Goal: Task Accomplishment & Management: Complete application form

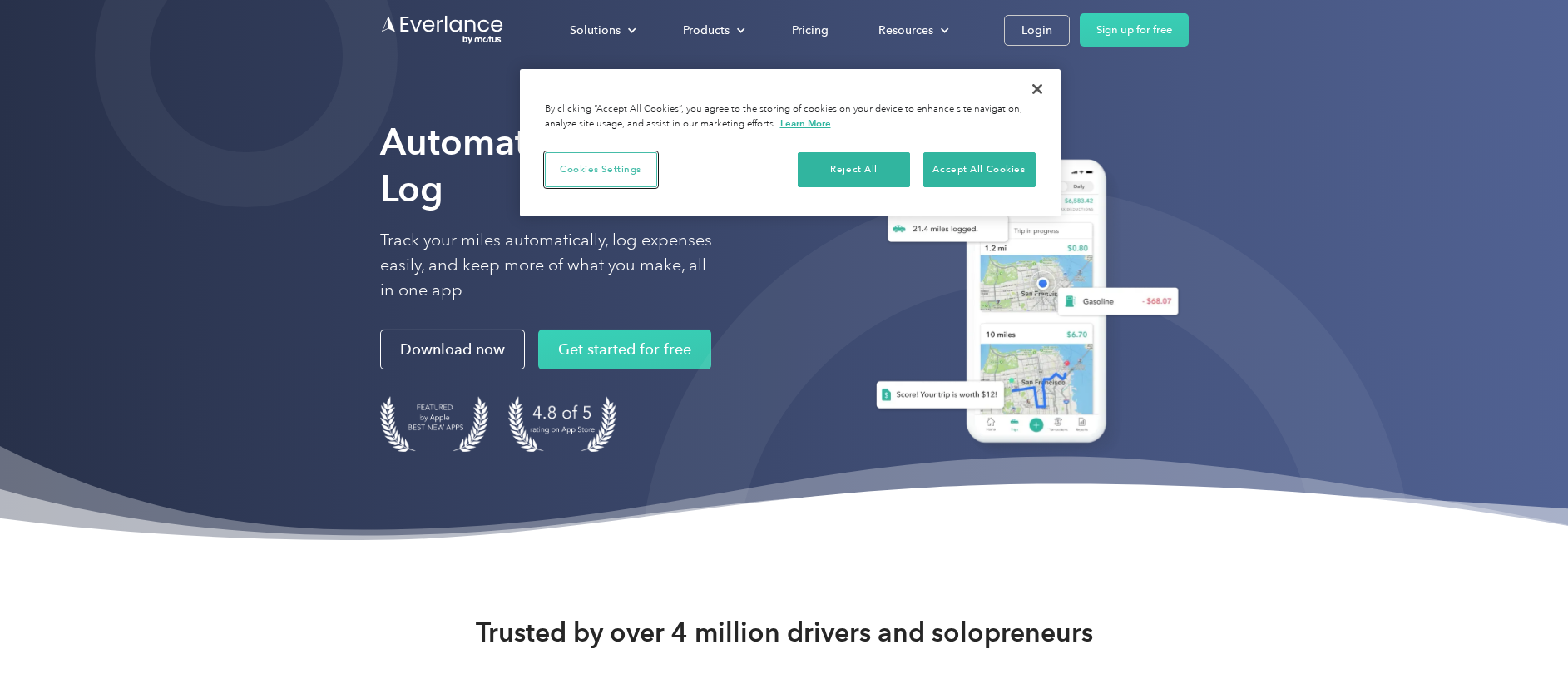
click at [606, 183] on button "Cookies Settings" at bounding box center [601, 169] width 113 height 35
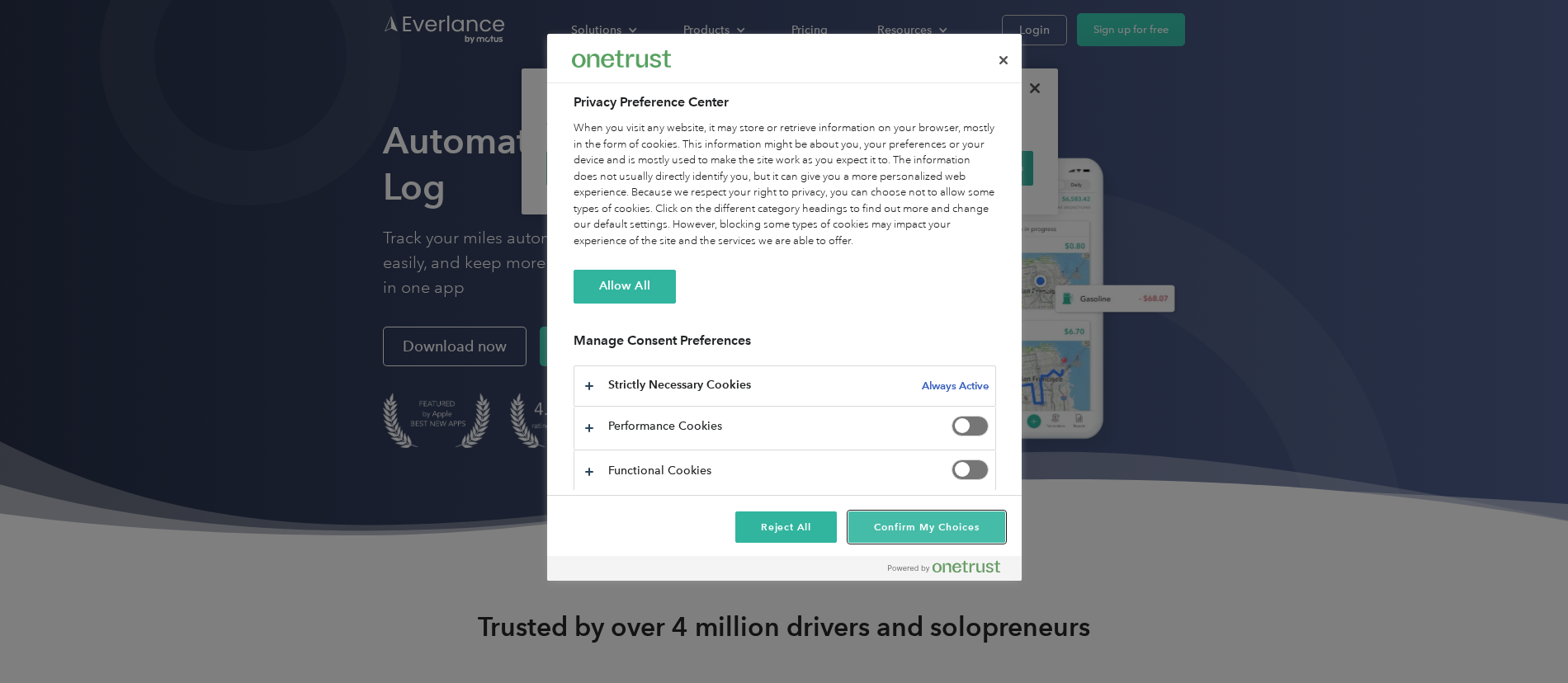
click at [892, 536] on button "Confirm My Choices" at bounding box center [926, 527] width 156 height 31
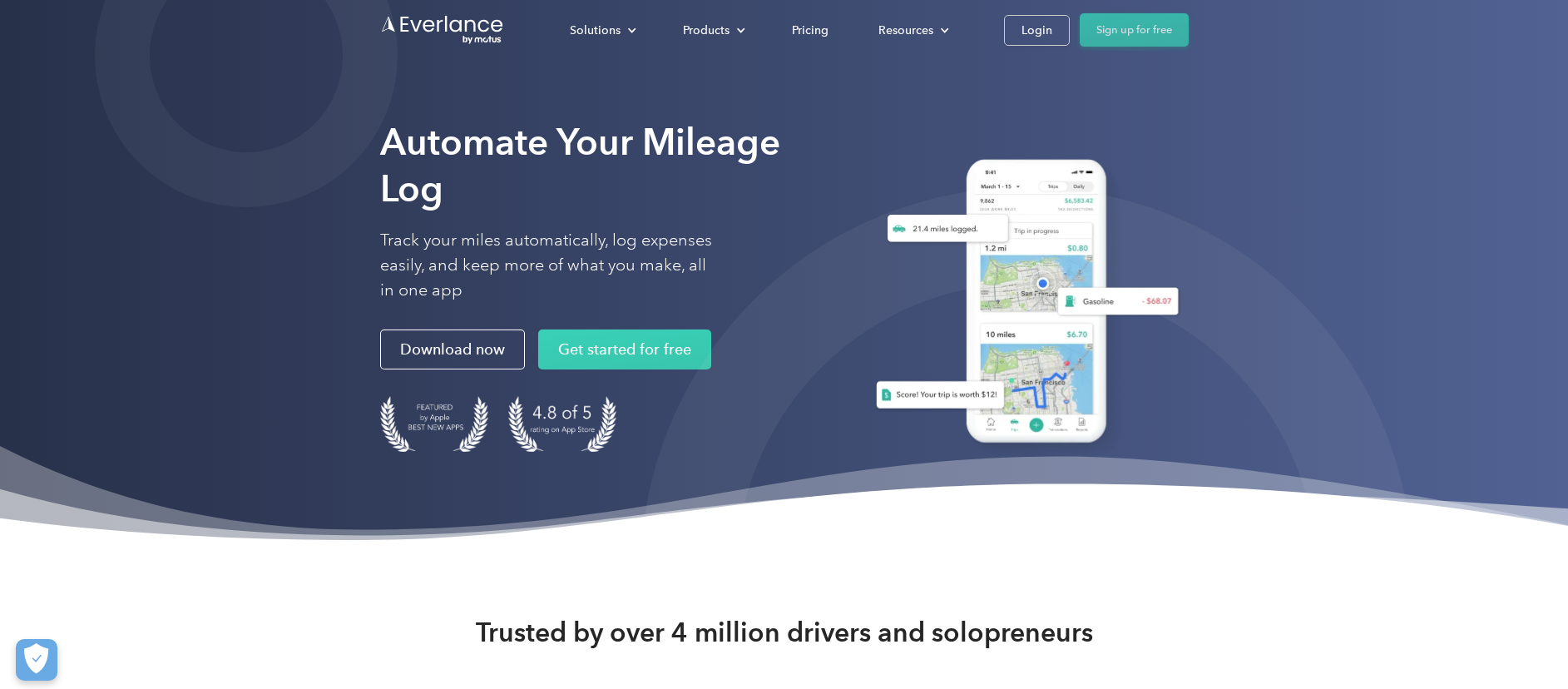
click at [1158, 38] on link "Sign up for free" at bounding box center [1133, 30] width 109 height 33
click at [1025, 43] on link "Login" at bounding box center [1037, 30] width 66 height 31
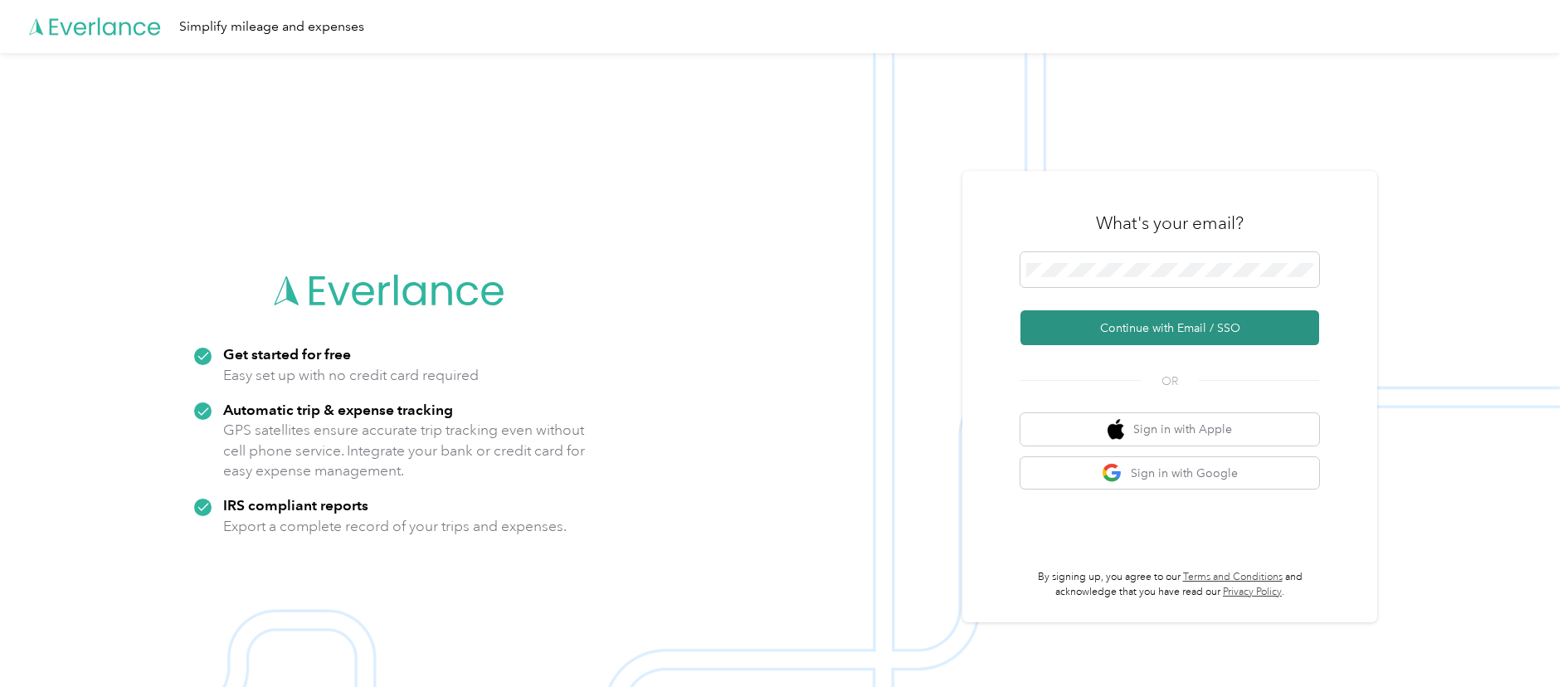
click at [1157, 335] on button "Continue with Email / SSO" at bounding box center [1170, 328] width 299 height 35
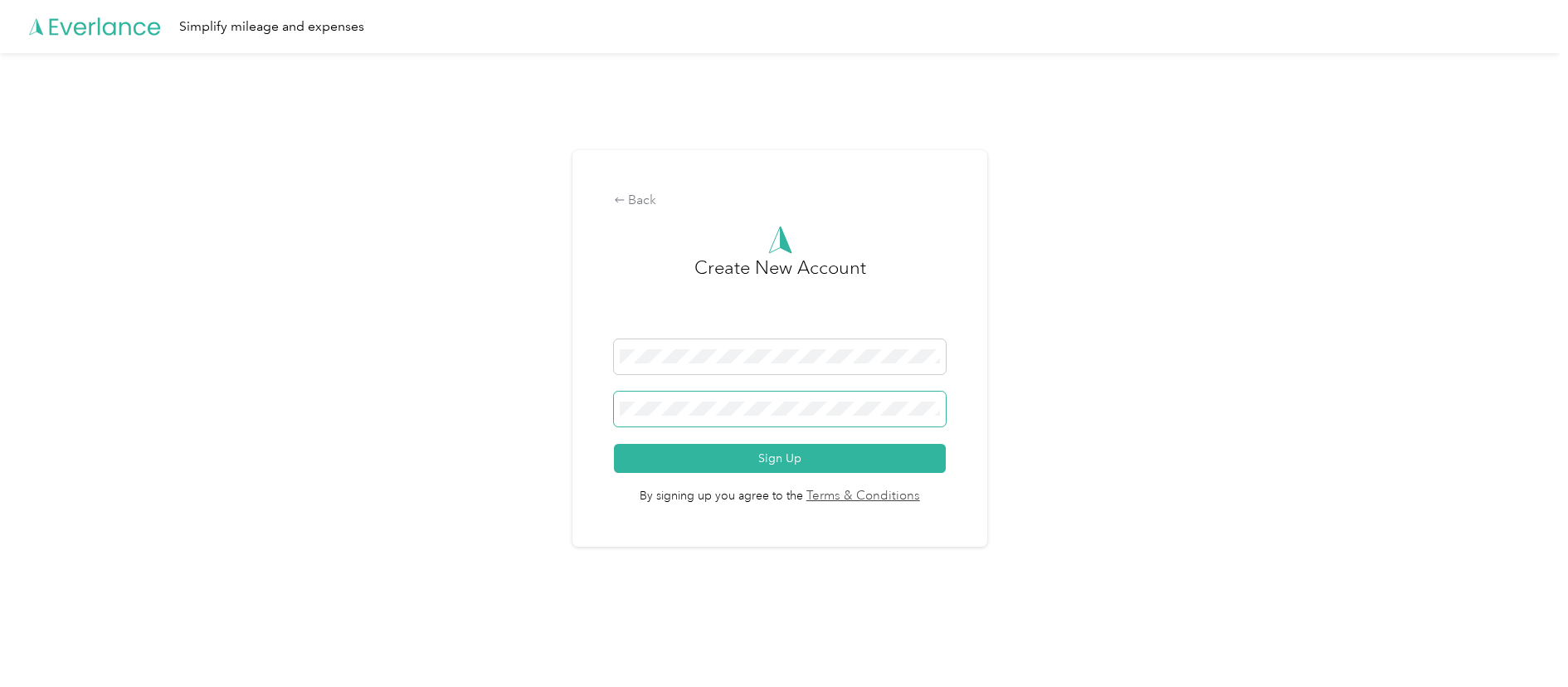
click at [614, 444] on button "Sign Up" at bounding box center [780, 458] width 333 height 29
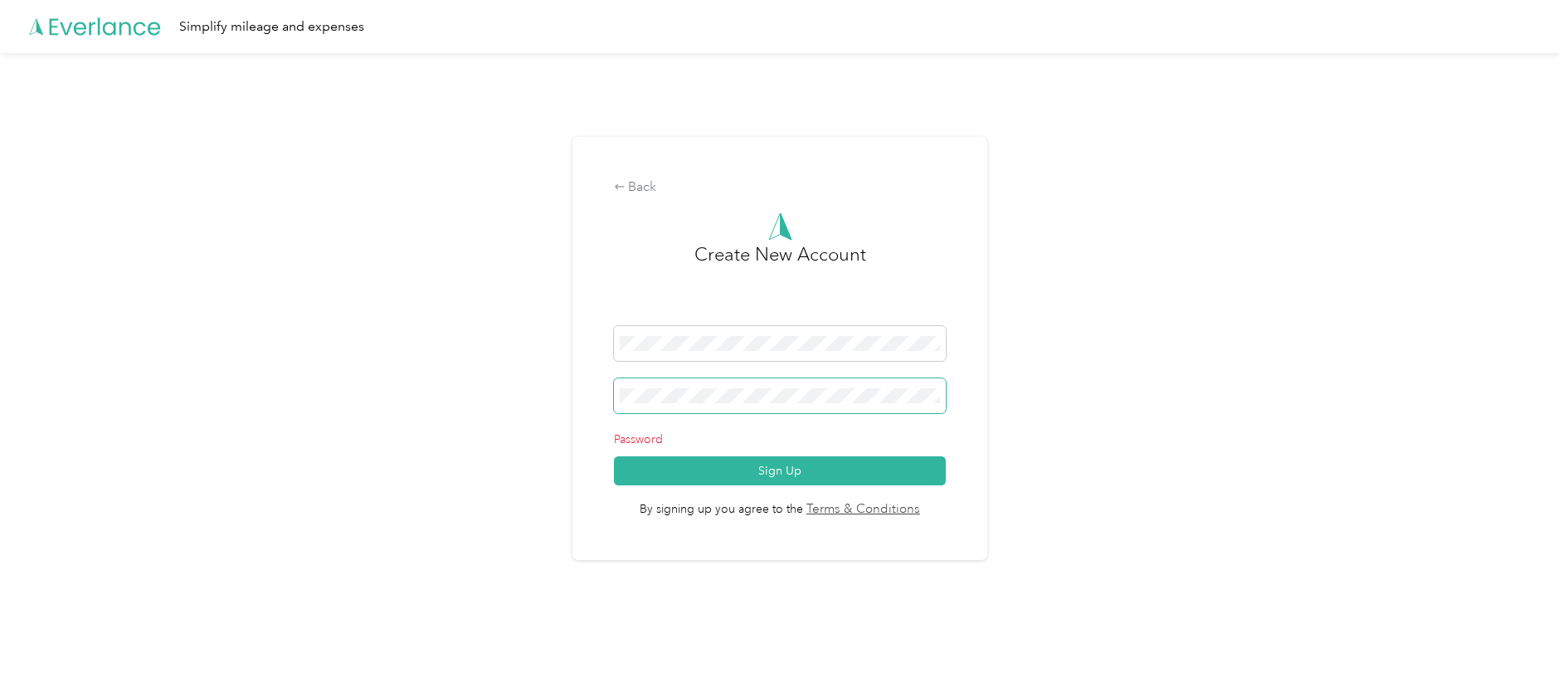
click at [537, 383] on div "Back Create New Account Password Sign Up By signing up you agree to the Terms &…" at bounding box center [779, 355] width 1560 height 605
click at [614, 456] on button "Sign Up" at bounding box center [780, 470] width 333 height 29
click at [638, 440] on p "Password" at bounding box center [780, 439] width 333 height 17
click at [704, 383] on span at bounding box center [780, 396] width 333 height 35
click at [772, 467] on button "Sign Up" at bounding box center [780, 470] width 333 height 29
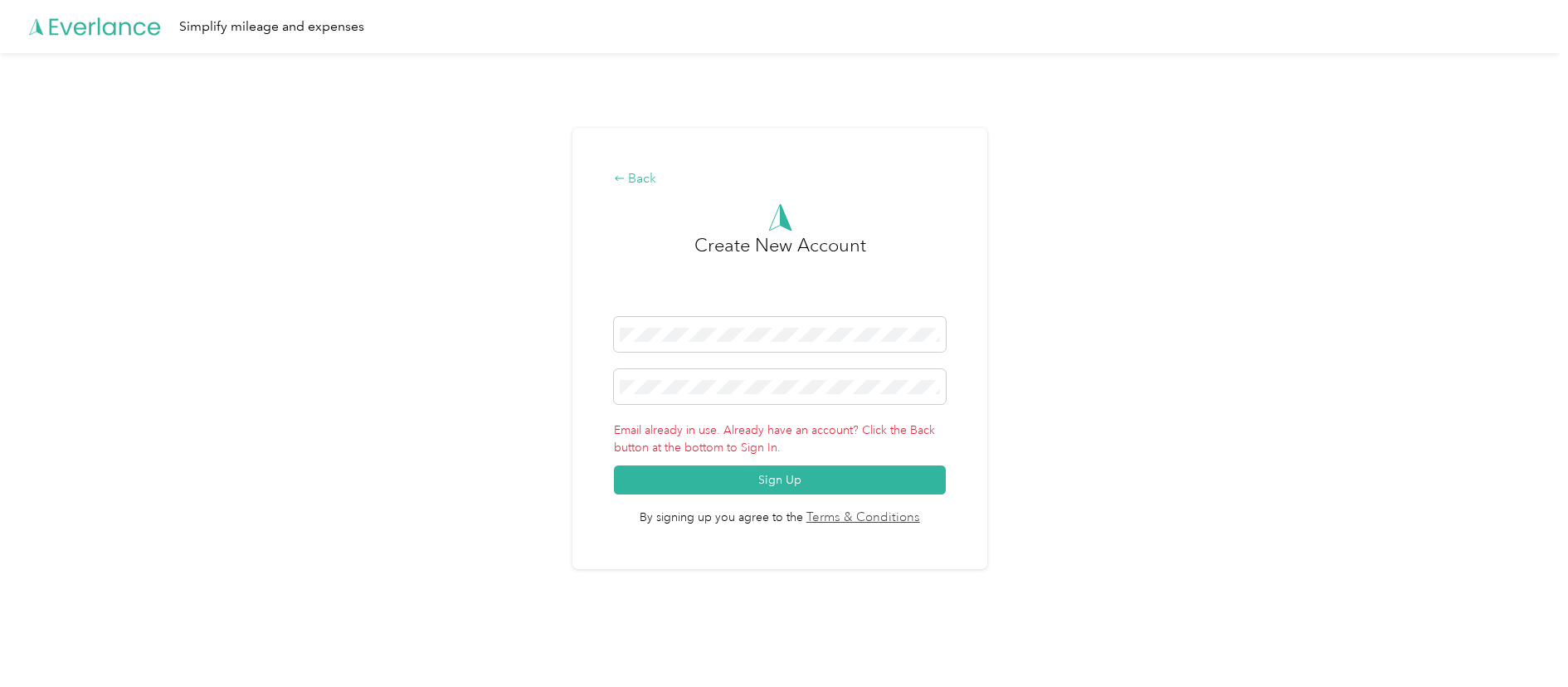
click at [642, 175] on div "Back" at bounding box center [780, 179] width 333 height 20
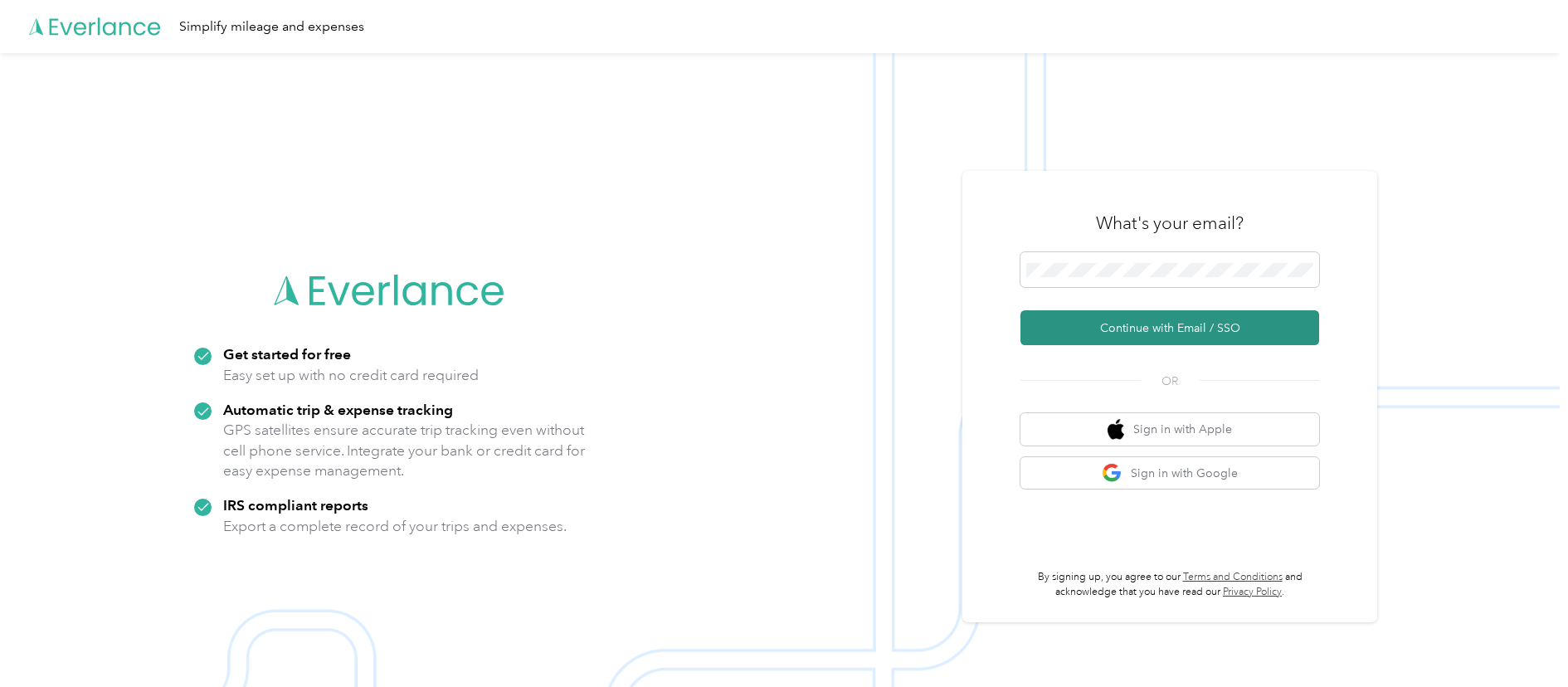
click at [1181, 342] on button "Continue with Email / SSO" at bounding box center [1170, 328] width 299 height 35
click at [1021, 310] on button "Continue with Email / SSO" at bounding box center [1170, 328] width 299 height 35
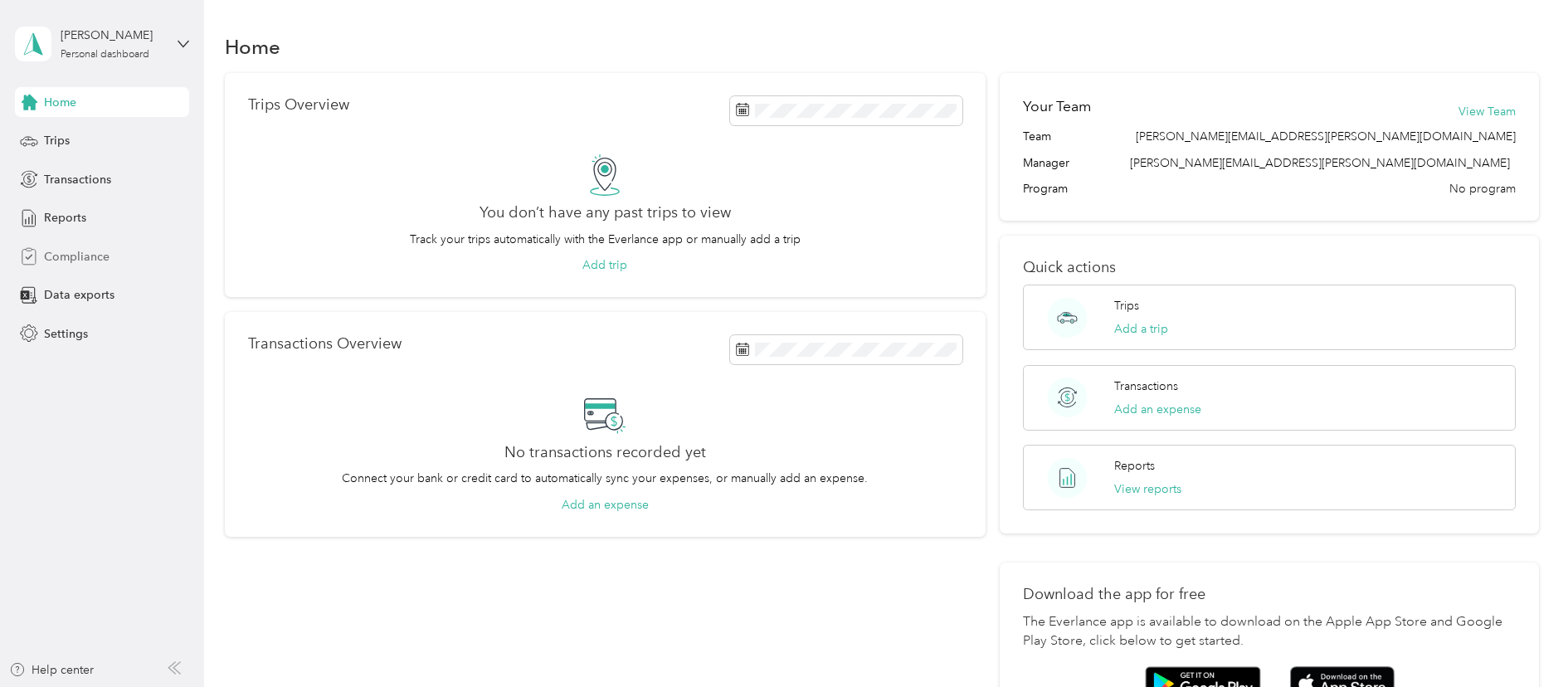
click at [81, 261] on span "Compliance" at bounding box center [77, 256] width 66 height 17
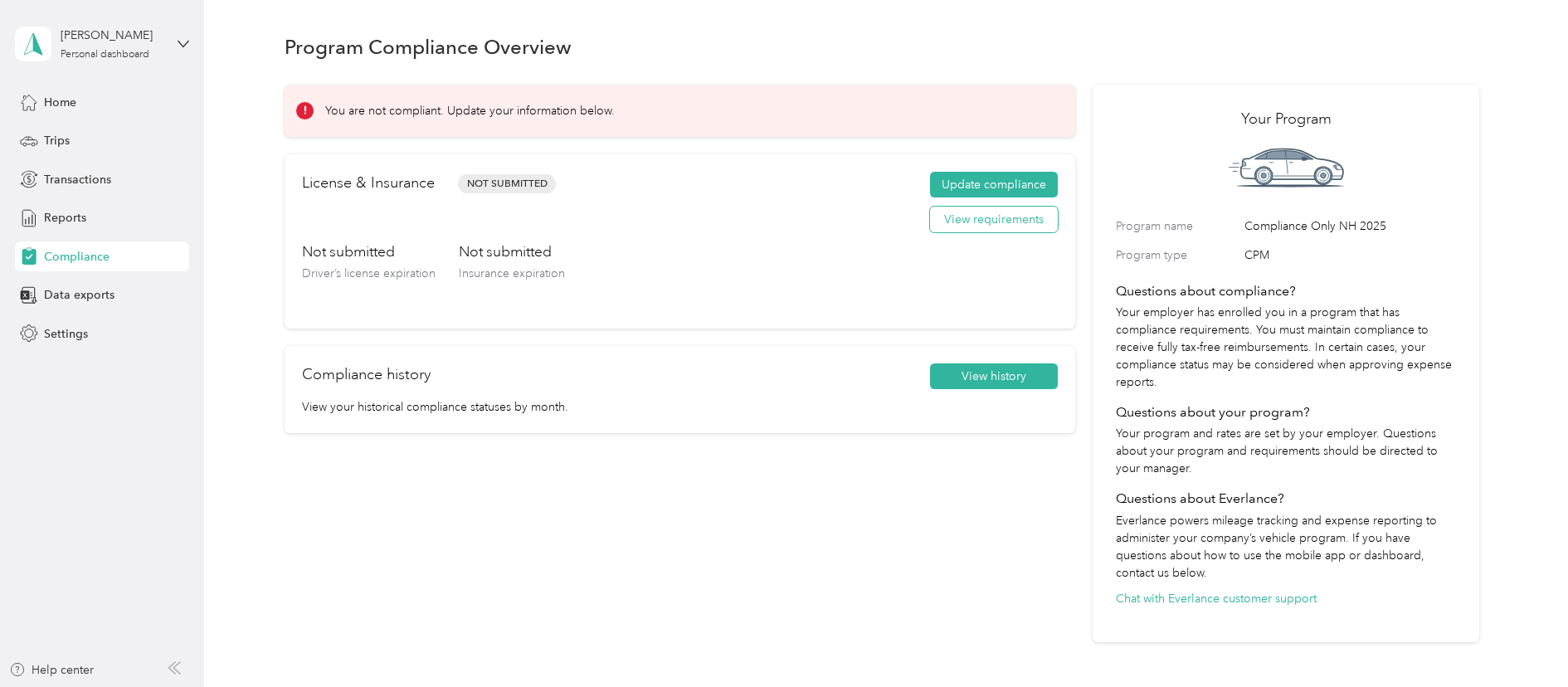
click at [1016, 208] on button "View requirements" at bounding box center [994, 220] width 128 height 27
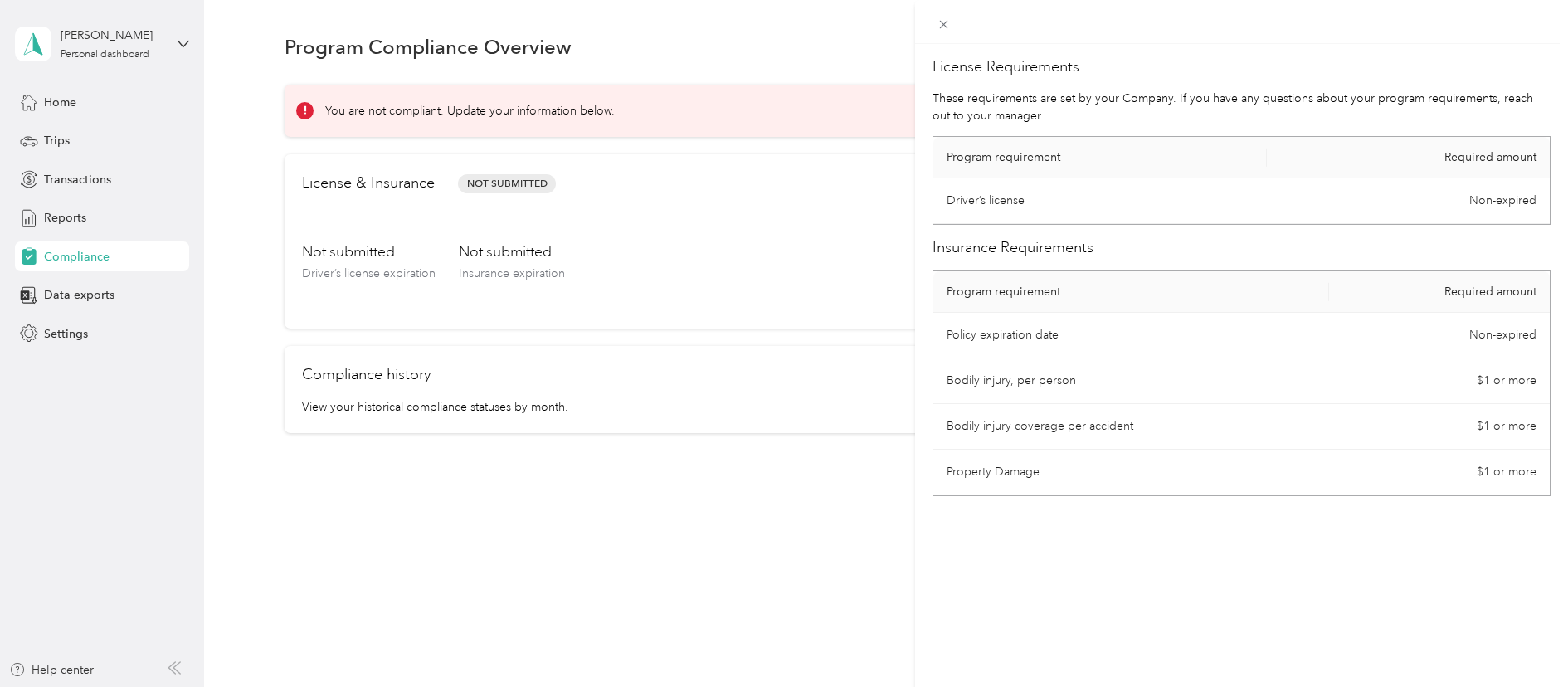
click at [833, 521] on div "License Requirements These requirements are set by your Company. If you have an…" at bounding box center [784, 344] width 1568 height 687
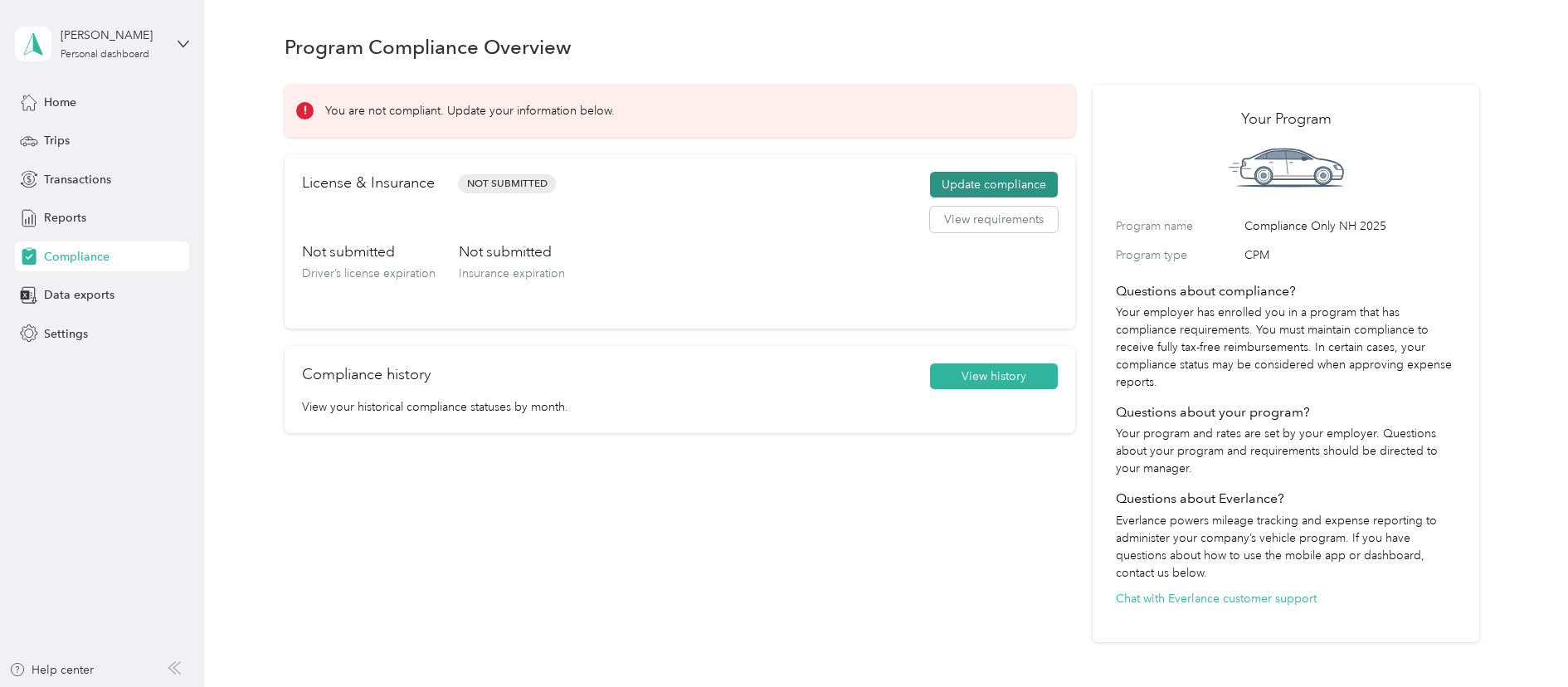
click at [1021, 187] on button "Update compliance" at bounding box center [994, 185] width 128 height 27
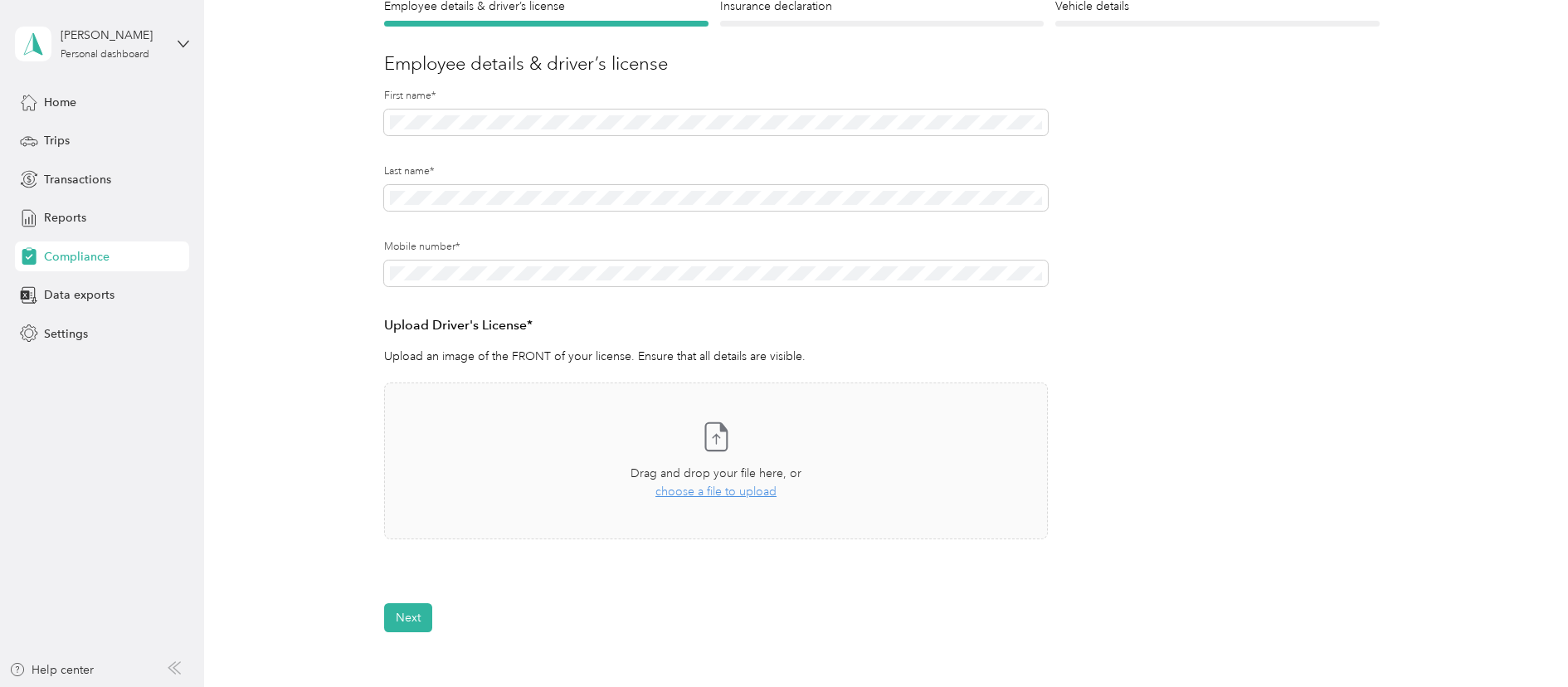
scroll to position [166, 0]
click at [688, 491] on span "choose a file to upload" at bounding box center [716, 489] width 121 height 14
click at [706, 487] on span "choose a file to upload" at bounding box center [716, 489] width 121 height 14
click at [448, 571] on div "license.pdf Uploaded on [DATE] View" at bounding box center [716, 586] width 664 height 50
click at [447, 588] on span "Uploaded on 8/31/2025" at bounding box center [468, 591] width 92 height 15
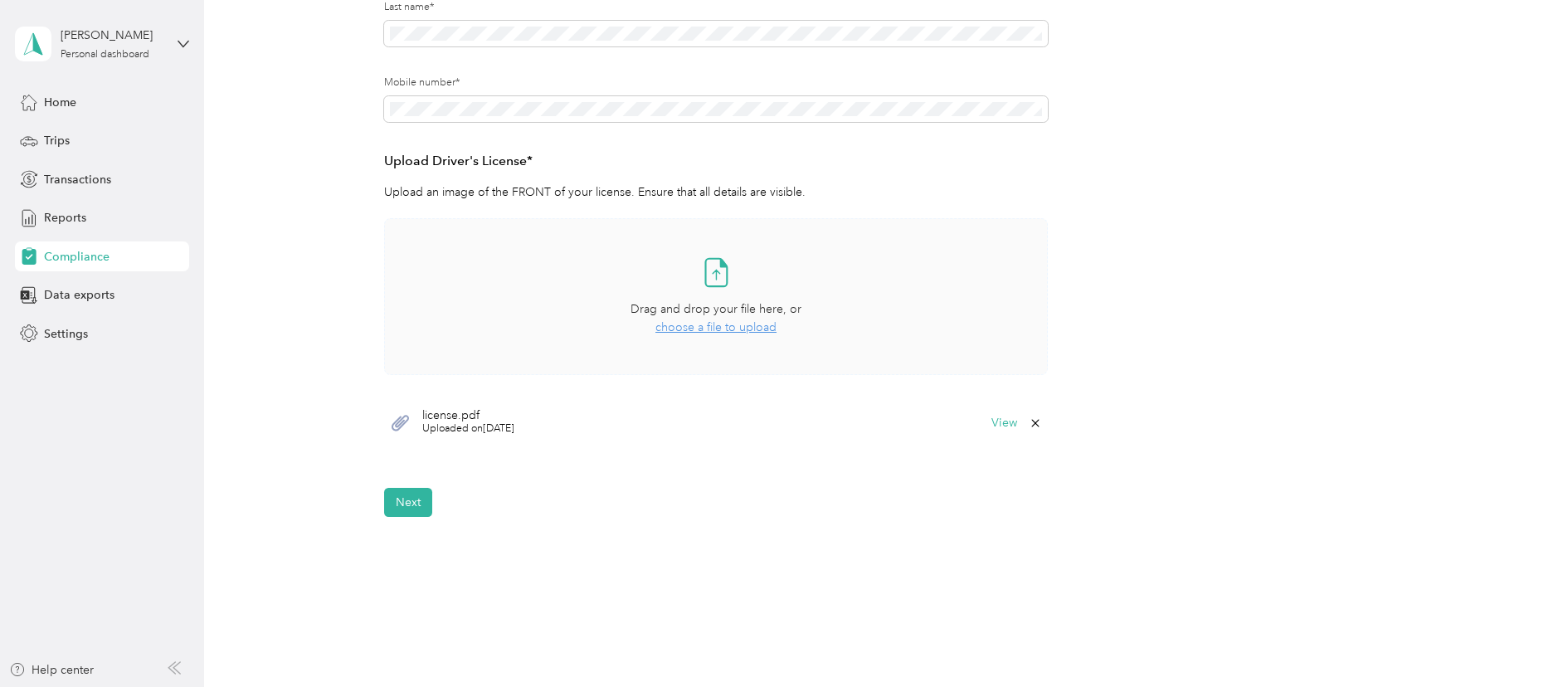
scroll to position [332, 0]
click at [999, 419] on button "View" at bounding box center [1004, 420] width 26 height 12
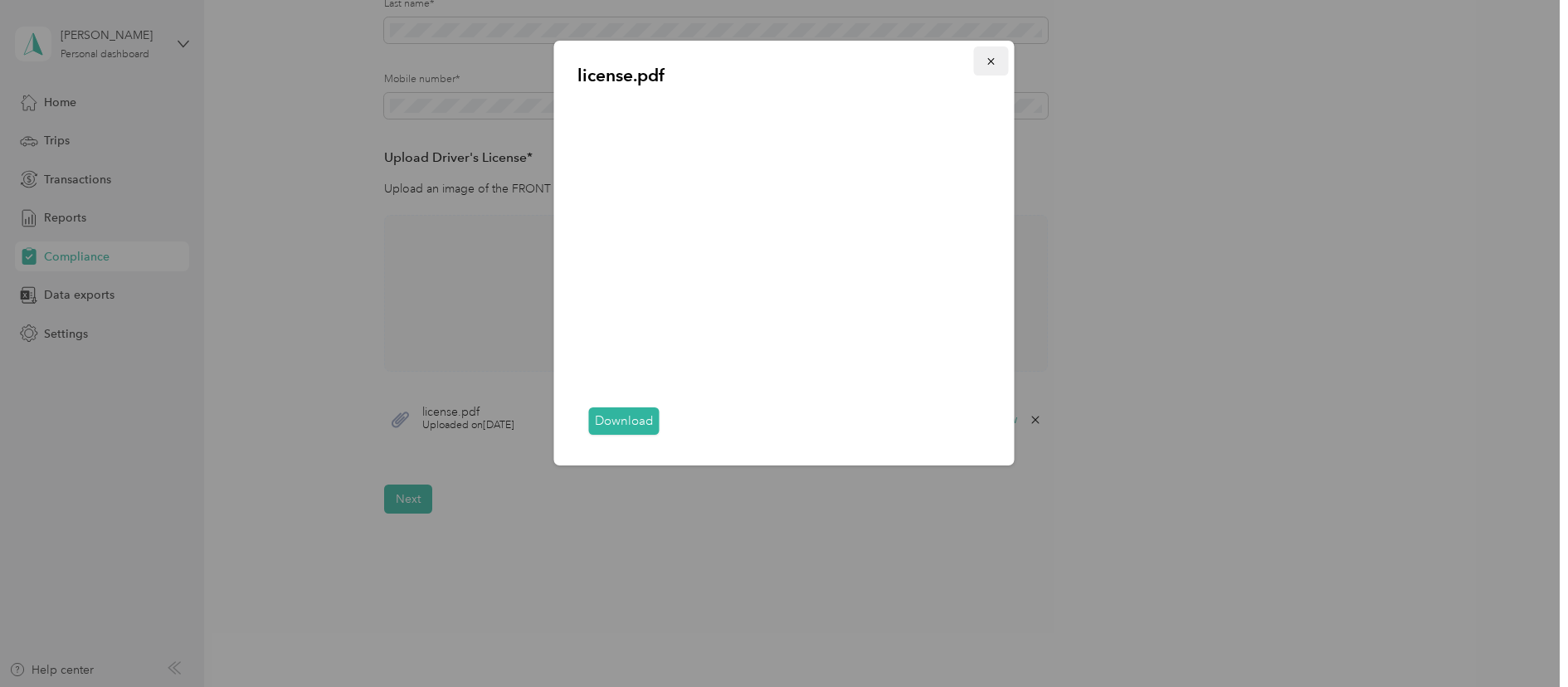
click at [991, 55] on span "button" at bounding box center [992, 61] width 12 height 14
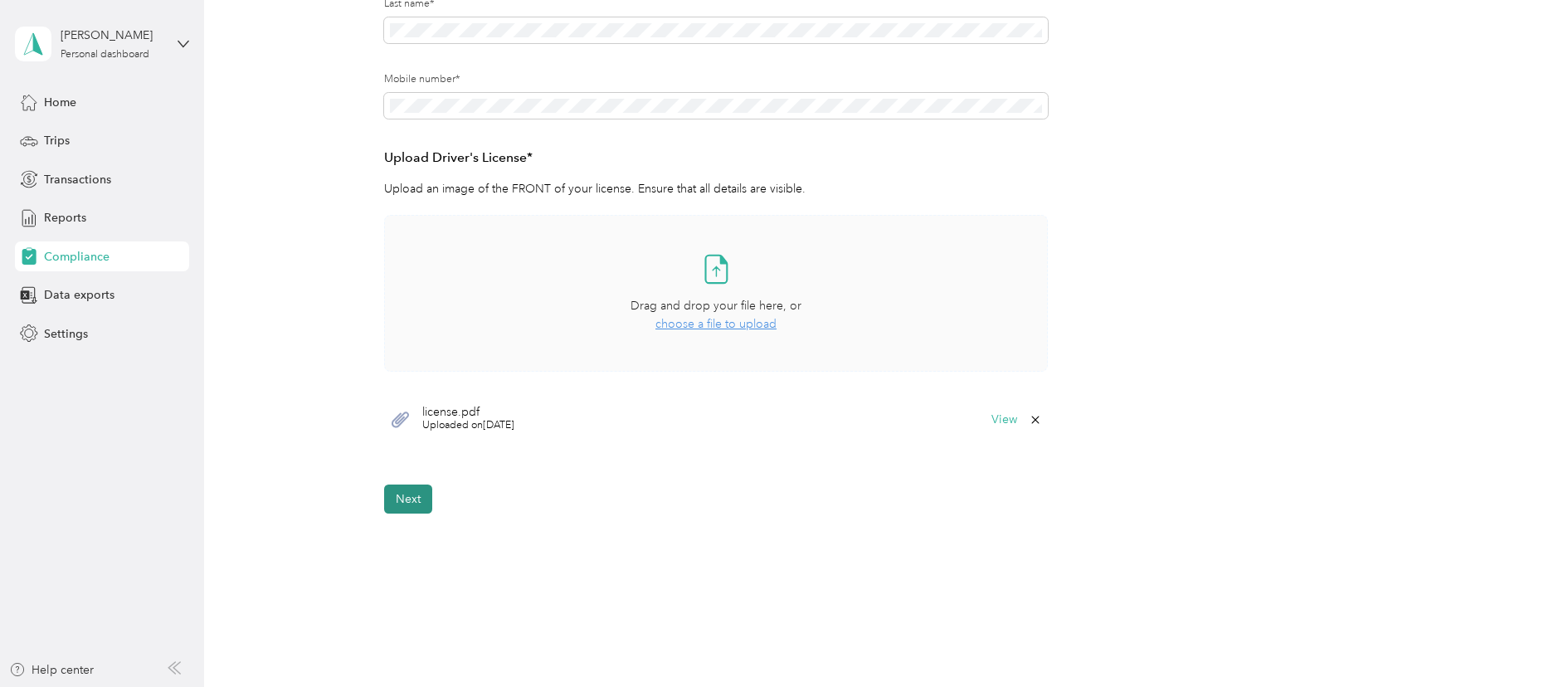
click at [419, 497] on button "Next" at bounding box center [408, 498] width 48 height 29
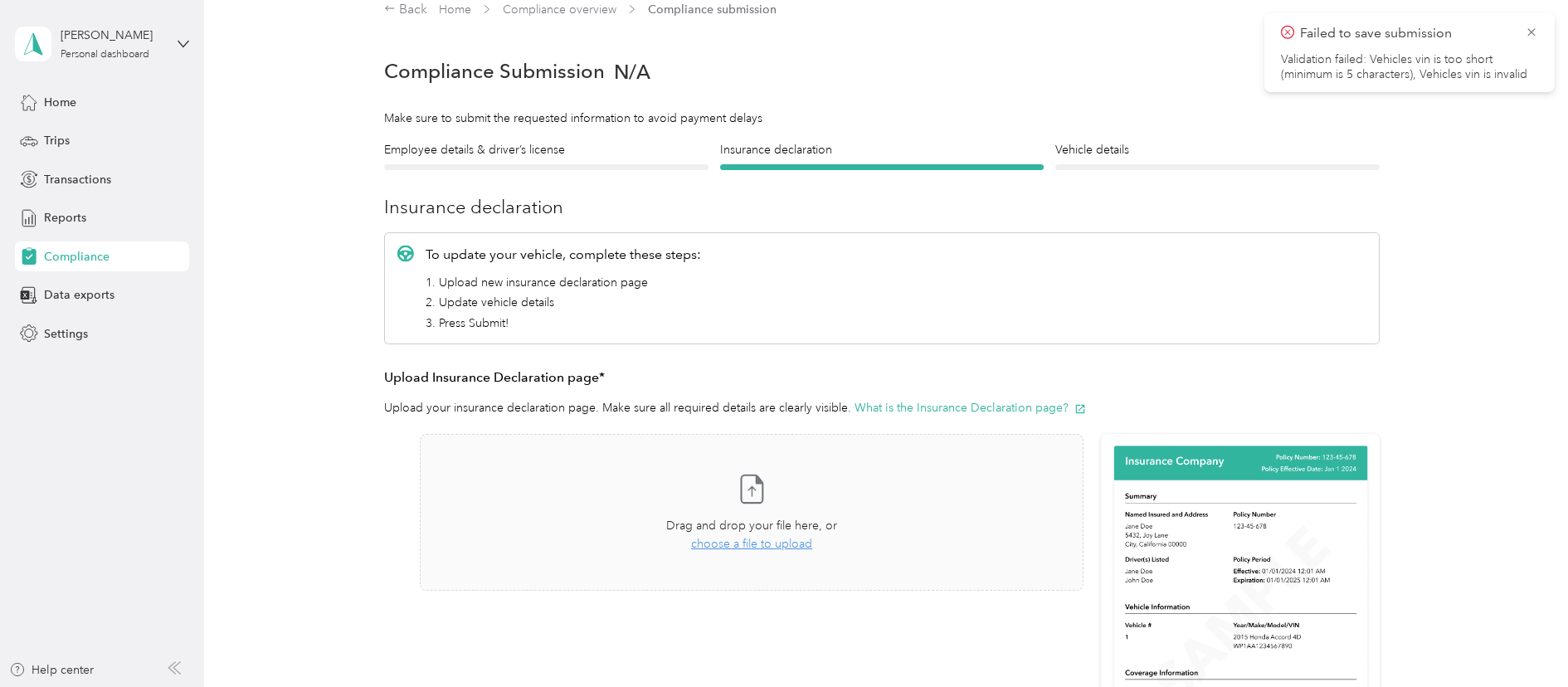
scroll to position [104, 0]
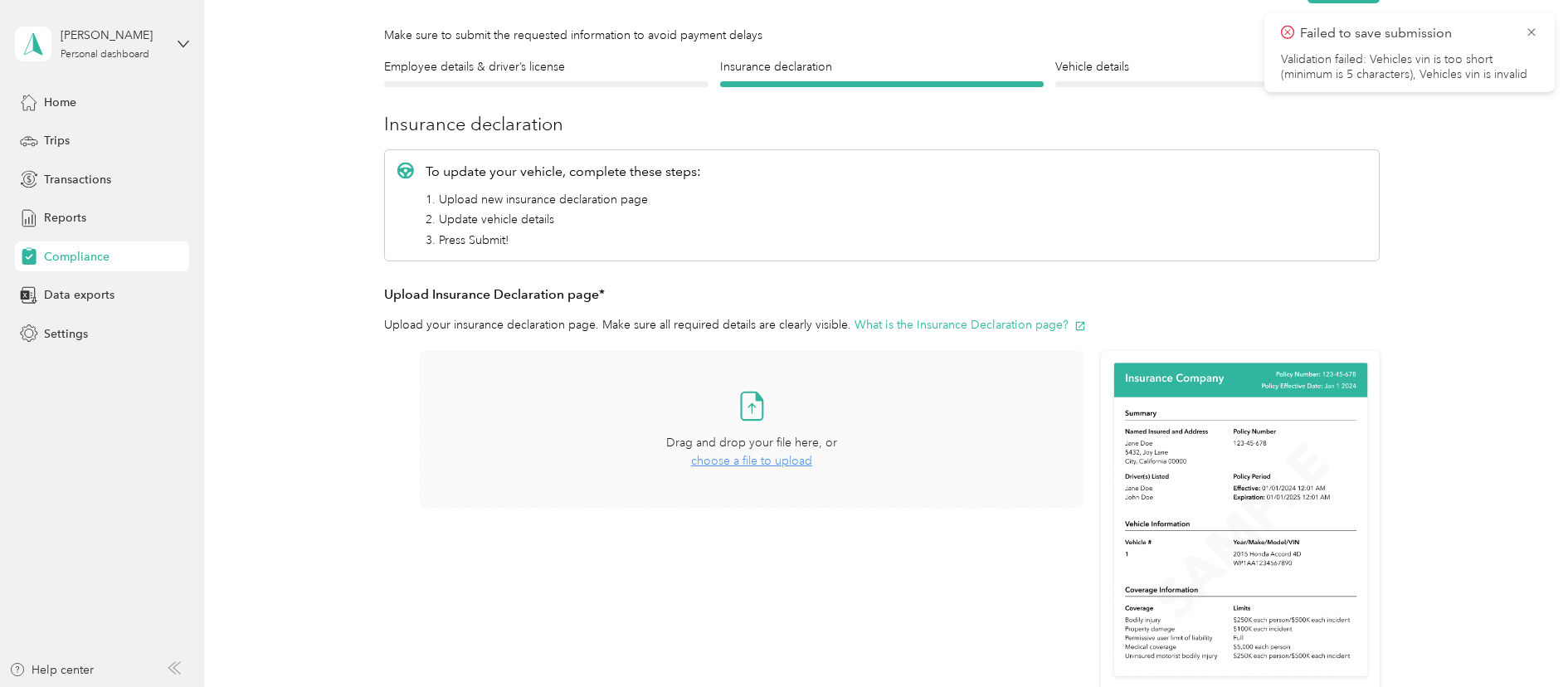
click at [727, 461] on span "choose a file to upload" at bounding box center [752, 460] width 121 height 14
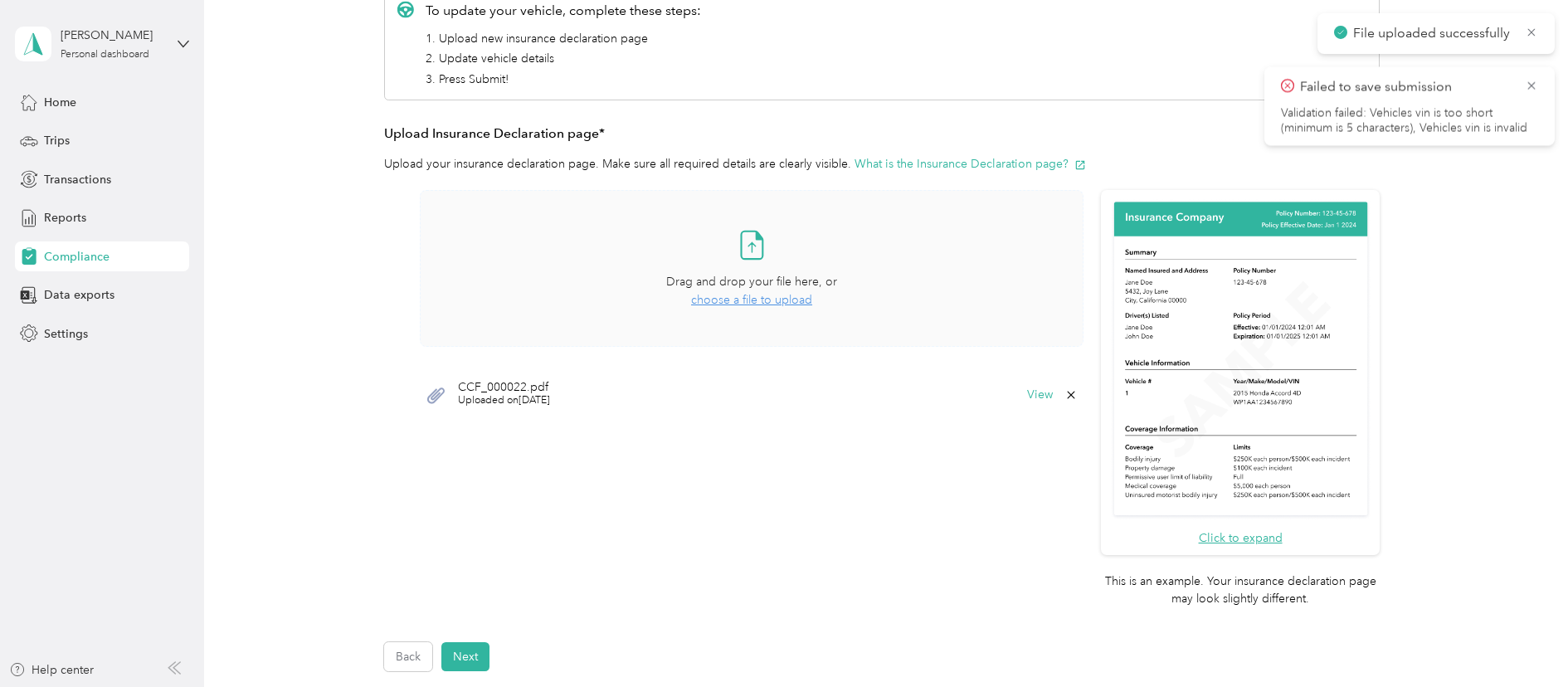
scroll to position [269, 0]
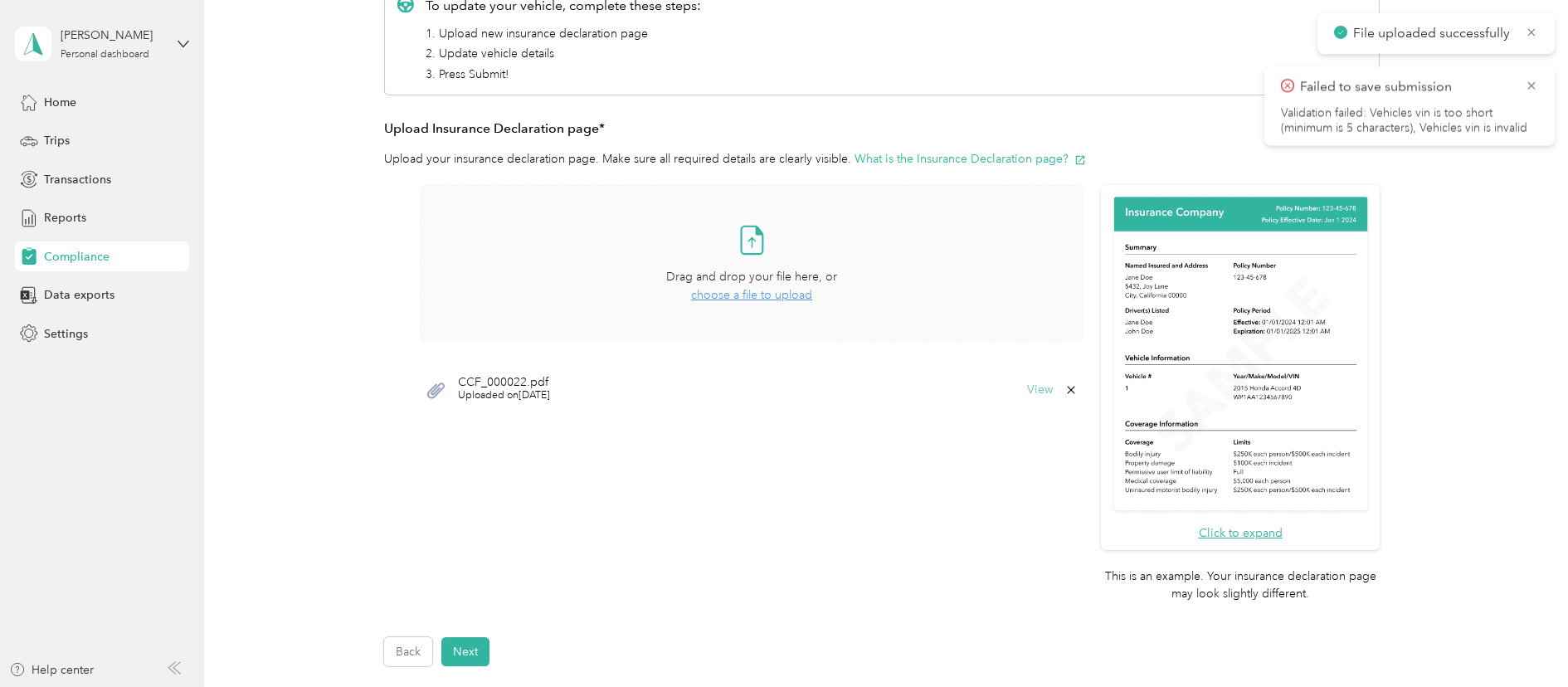
click at [1030, 384] on button "View" at bounding box center [1040, 390] width 26 height 12
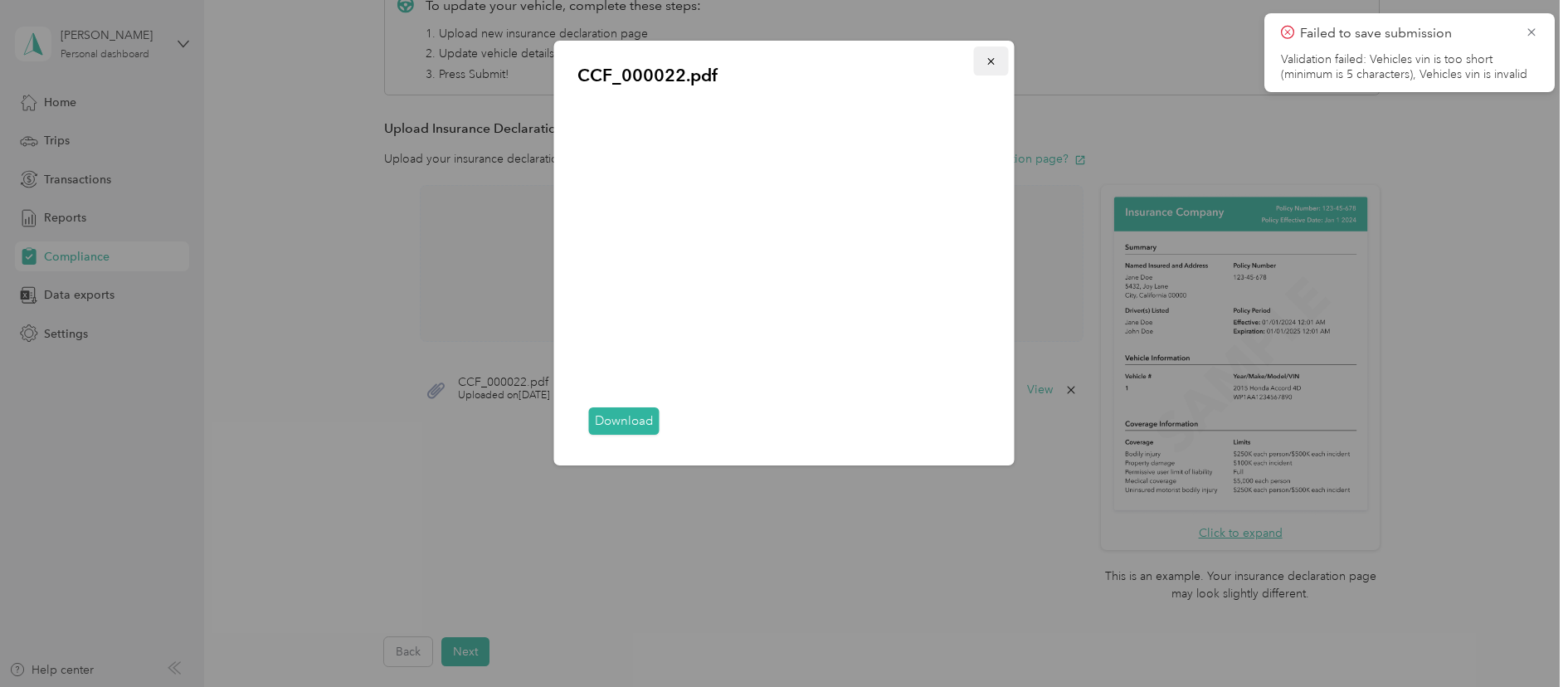
click at [992, 61] on icon "button" at bounding box center [991, 62] width 7 height 7
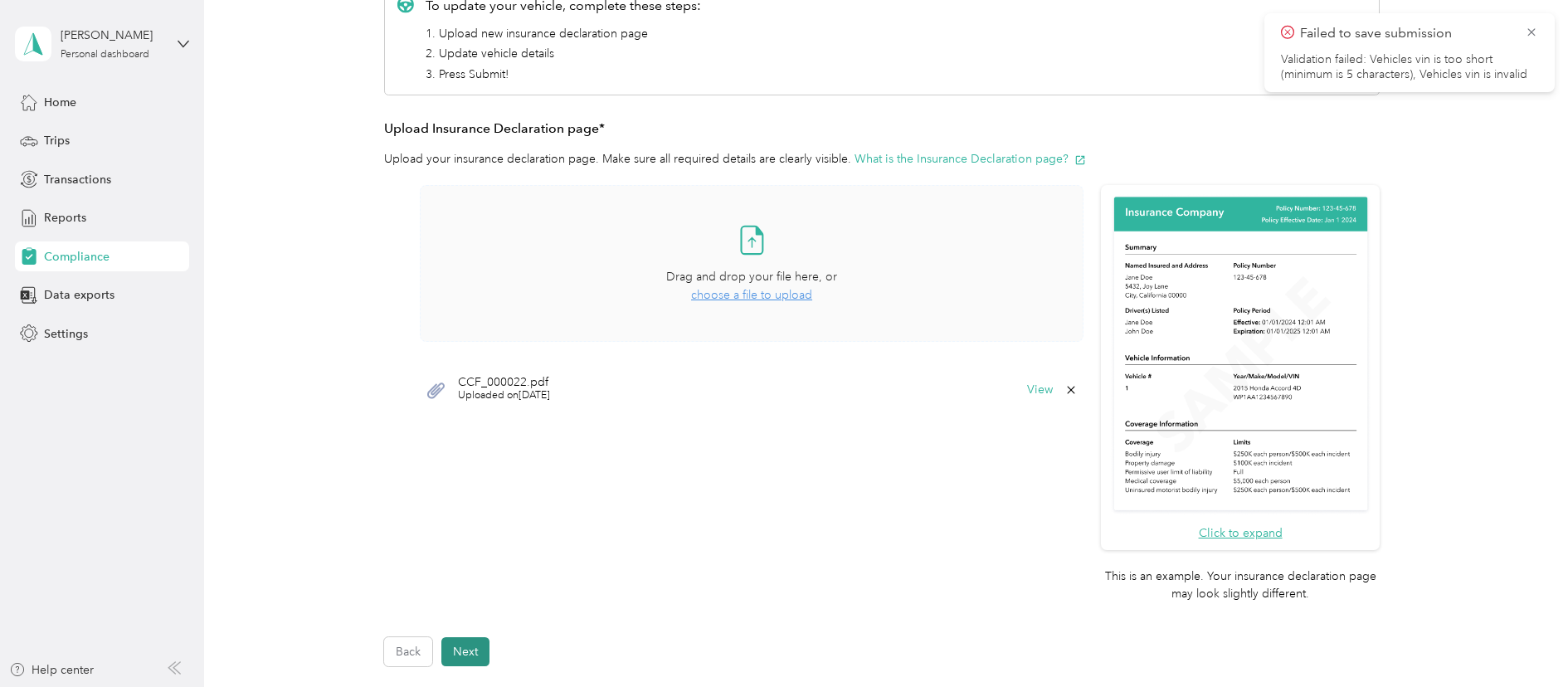
click at [458, 639] on button "Next" at bounding box center [466, 651] width 48 height 29
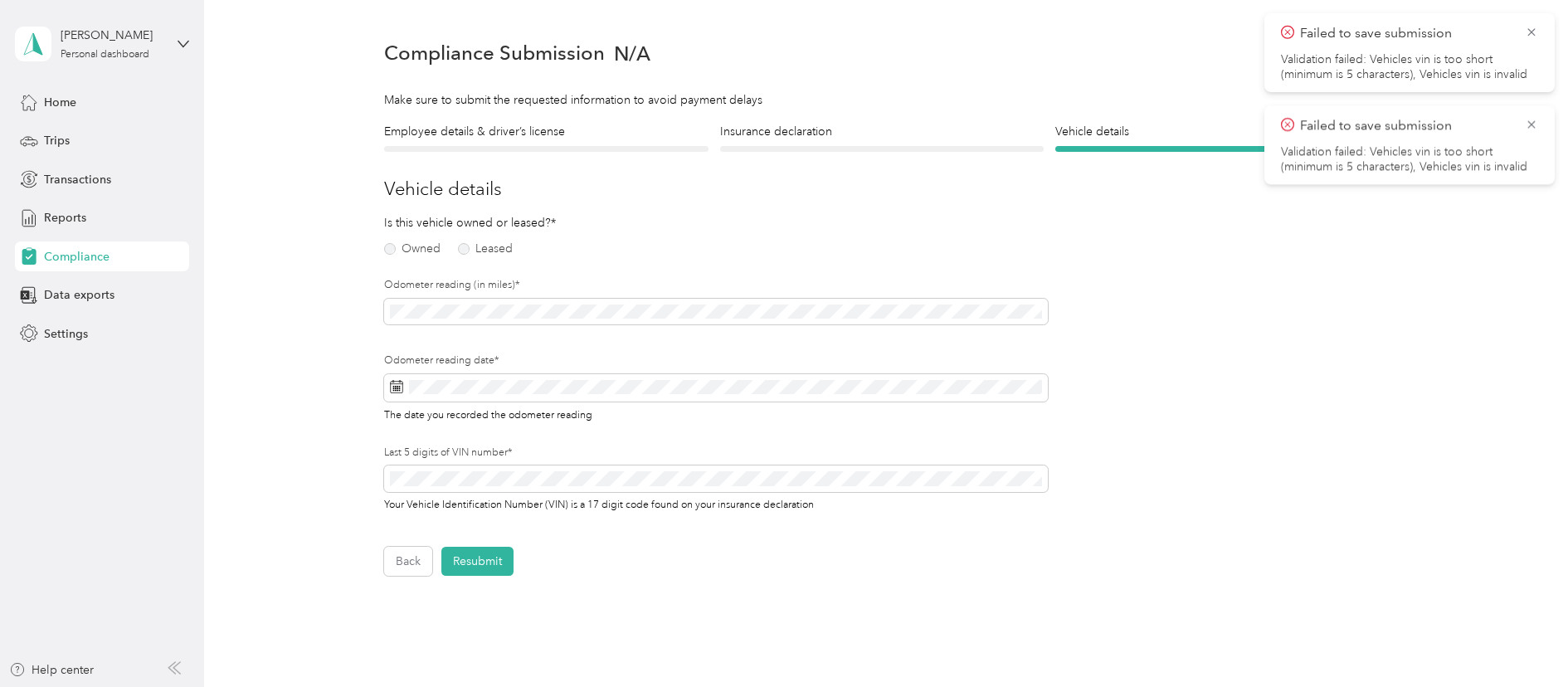
scroll to position [21, 0]
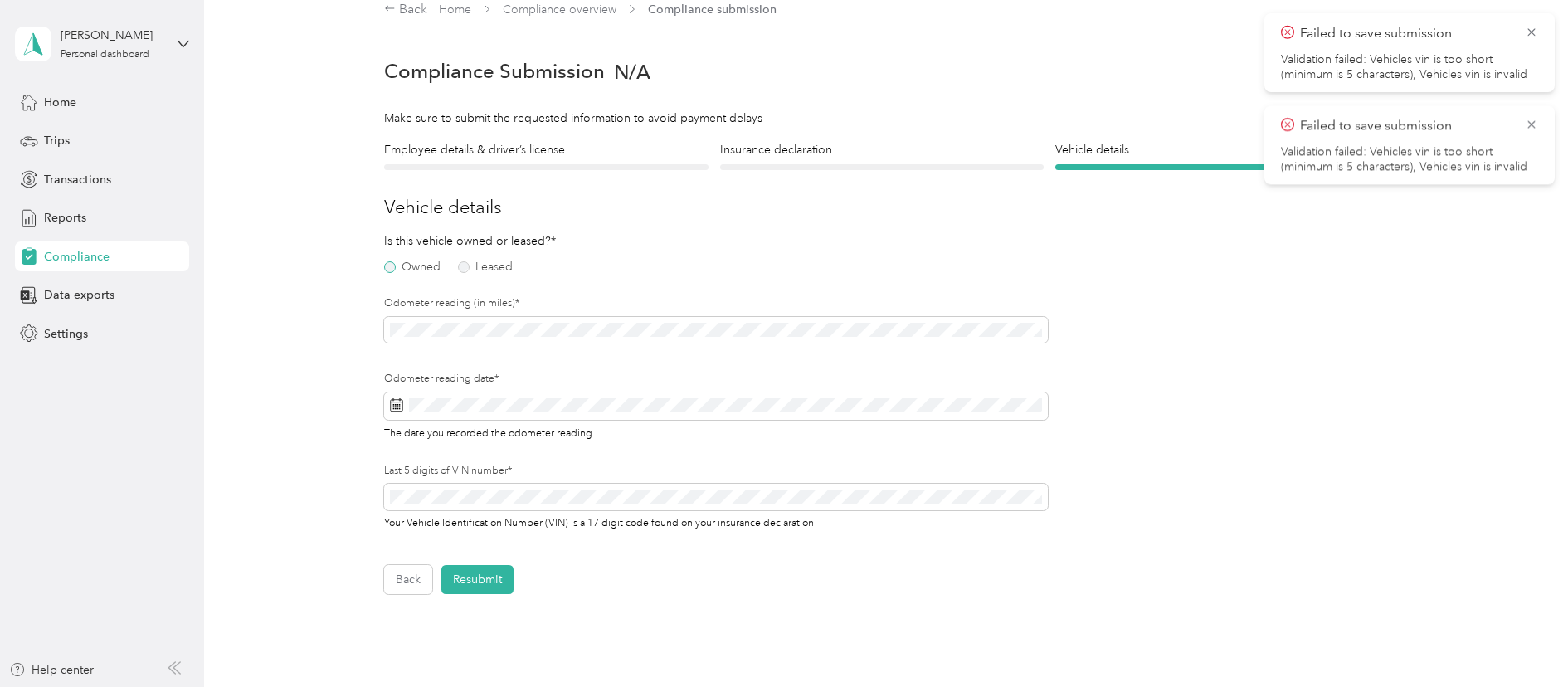
click at [390, 268] on label "Owned" at bounding box center [413, 267] width 57 height 12
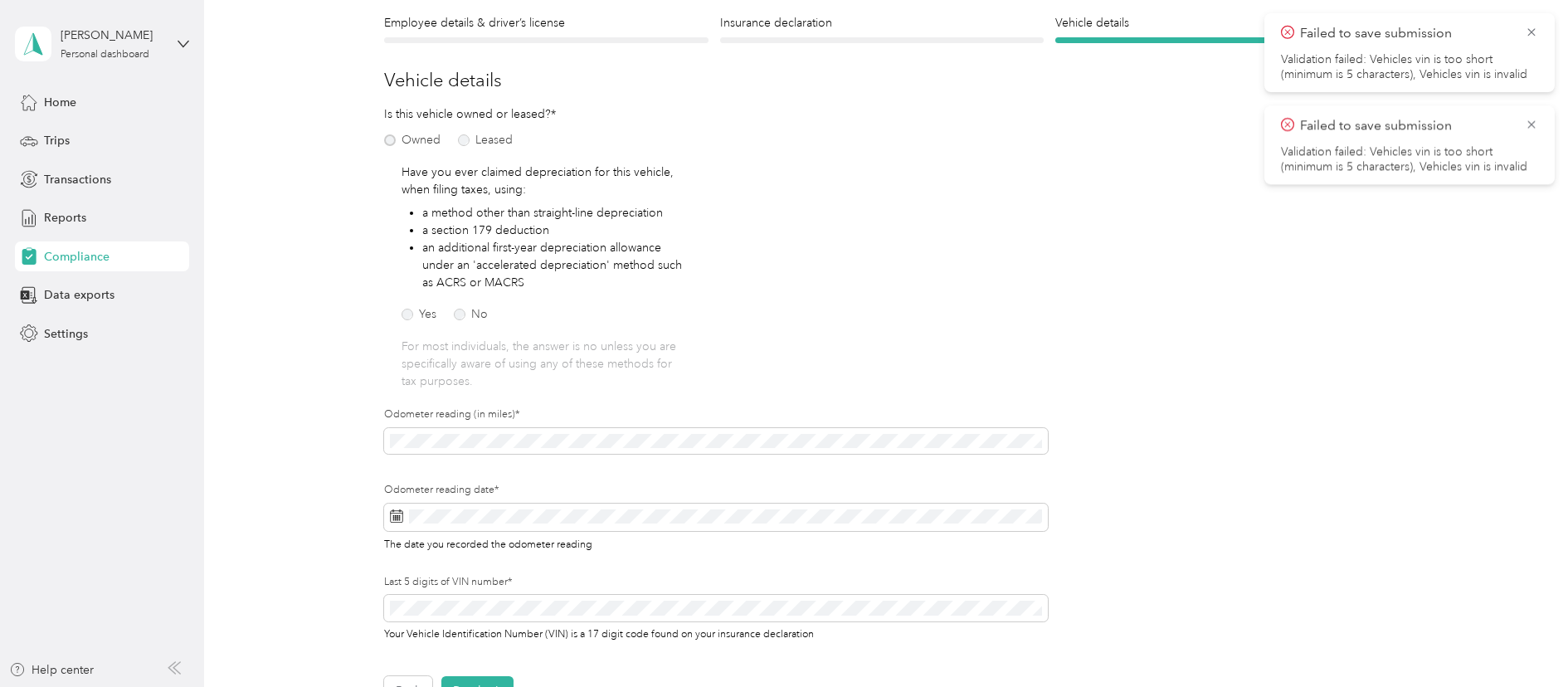
scroll to position [186, 0]
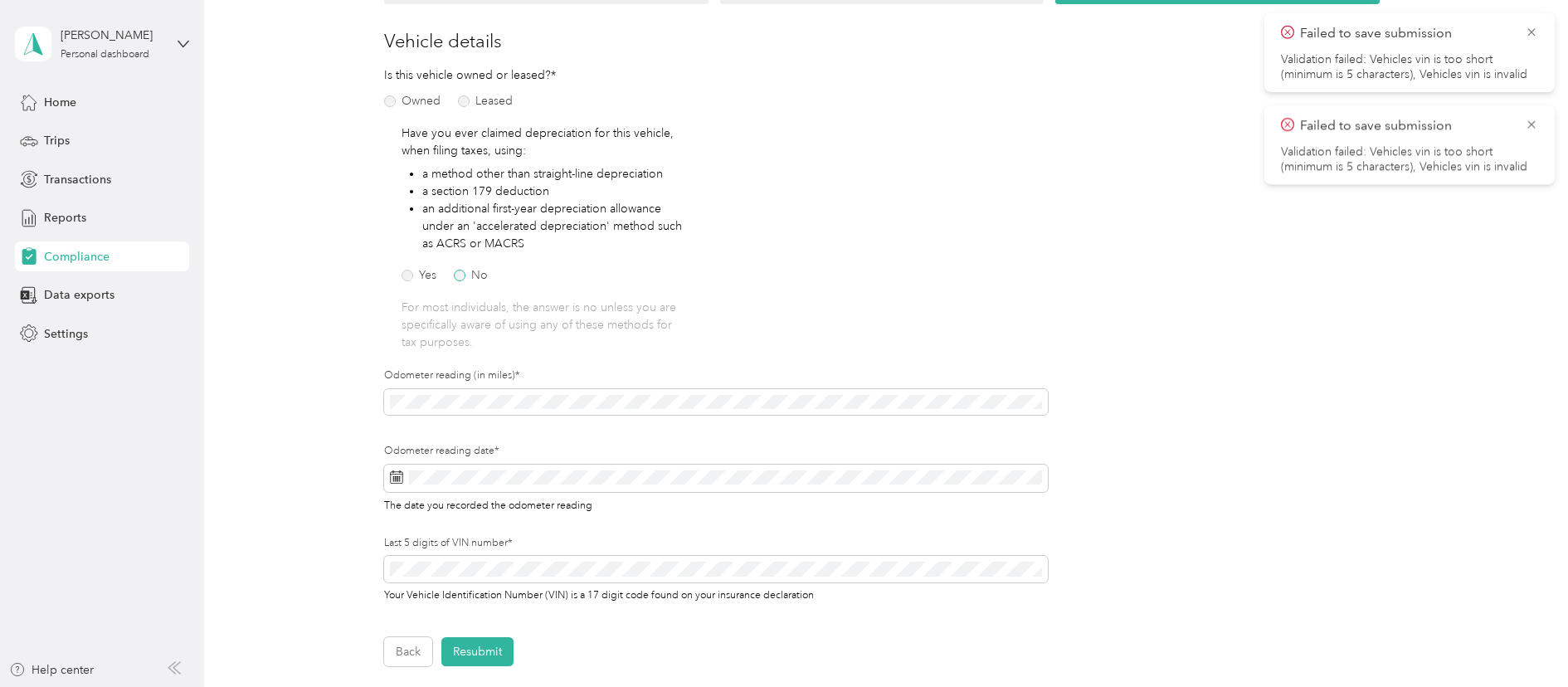
click at [463, 272] on label "No" at bounding box center [470, 275] width 34 height 12
click at [448, 393] on span at bounding box center [716, 403] width 664 height 27
click at [449, 486] on span at bounding box center [716, 478] width 664 height 28
click at [395, 477] on icon at bounding box center [397, 477] width 13 height 13
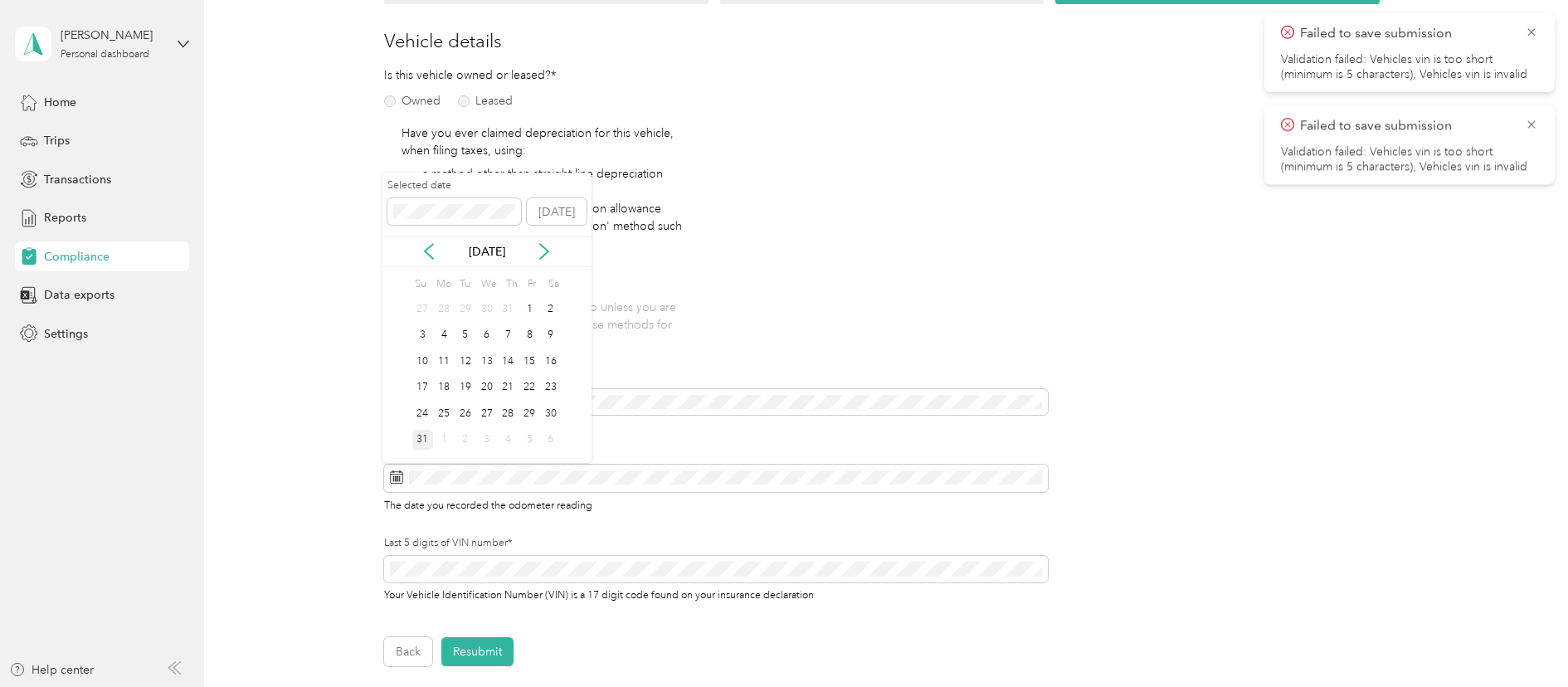
click at [421, 435] on div "31" at bounding box center [423, 440] width 22 height 21
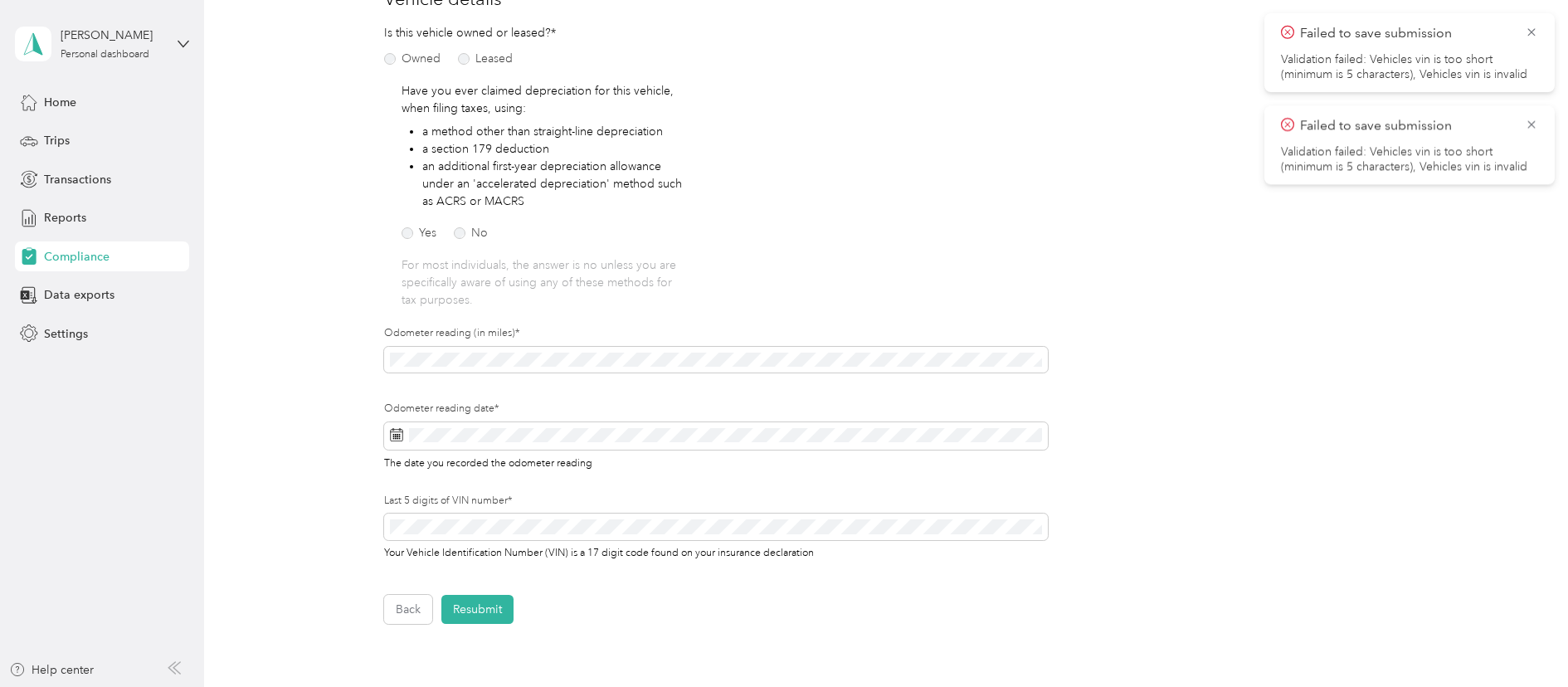
scroll to position [269, 0]
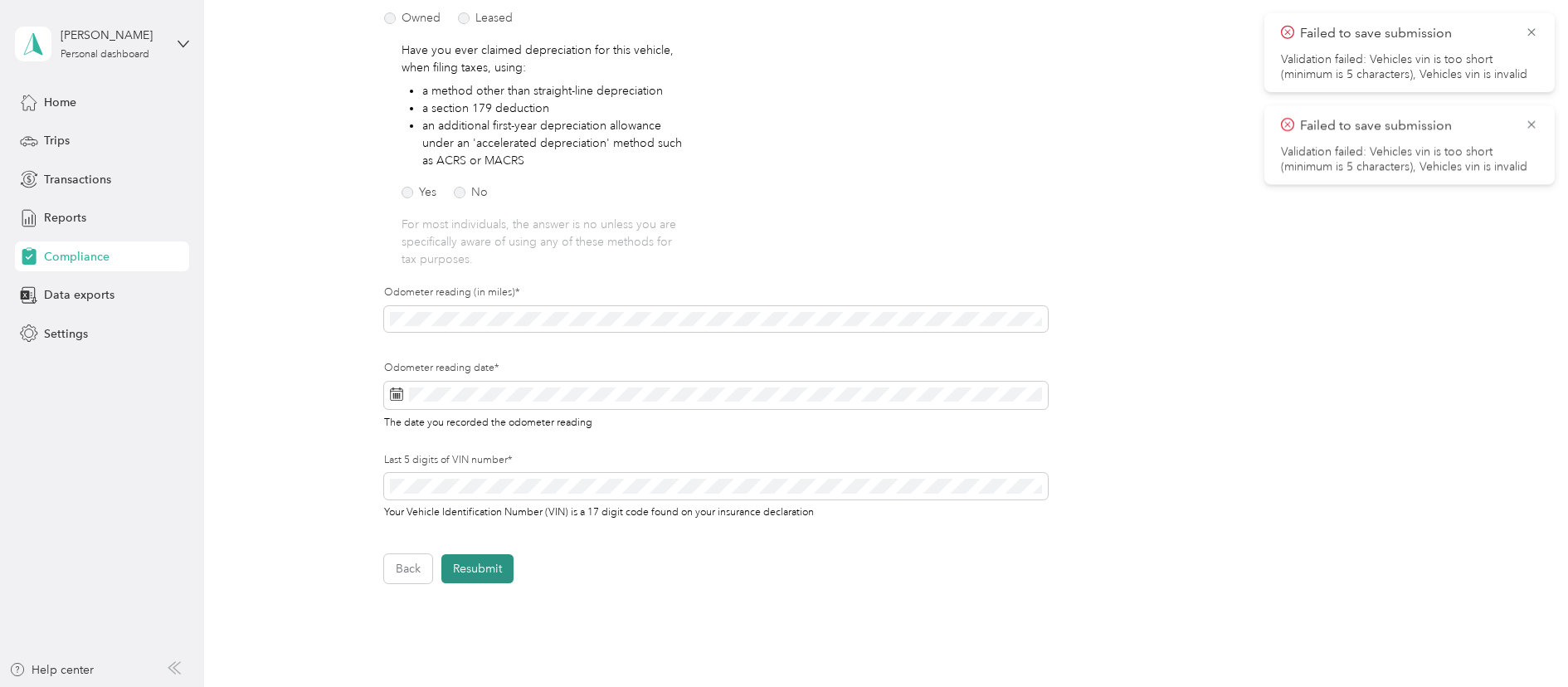
click at [491, 571] on button "Resubmit" at bounding box center [477, 568] width 72 height 29
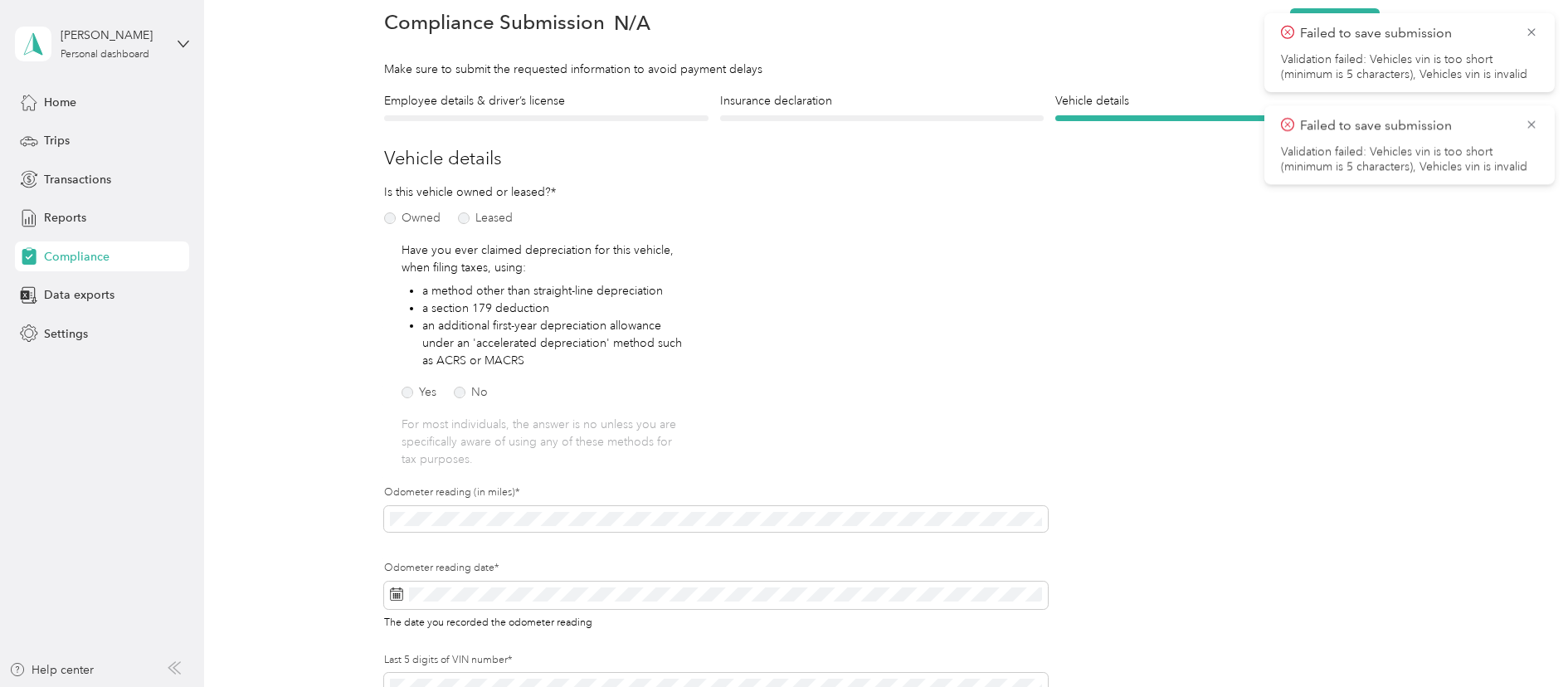
scroll to position [21, 0]
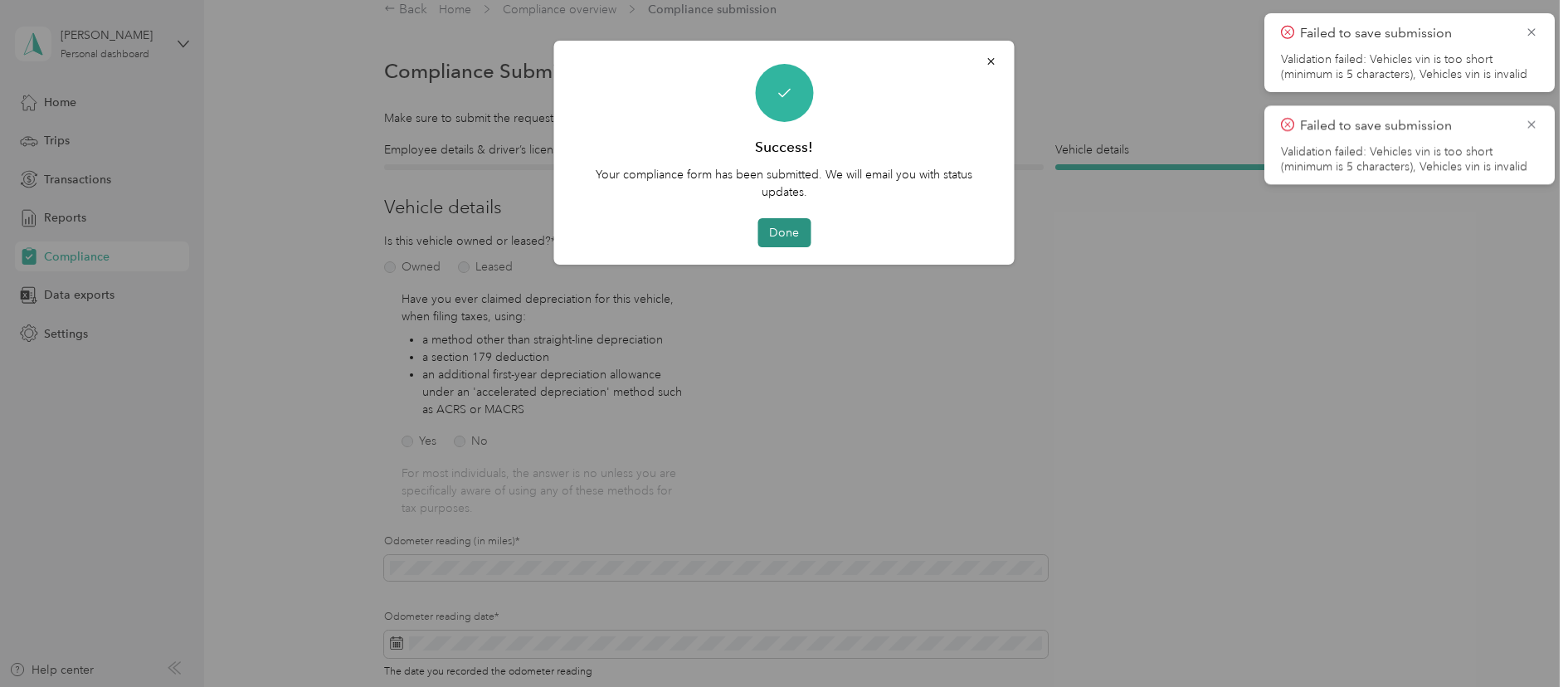
click at [788, 223] on button "Done" at bounding box center [784, 232] width 53 height 29
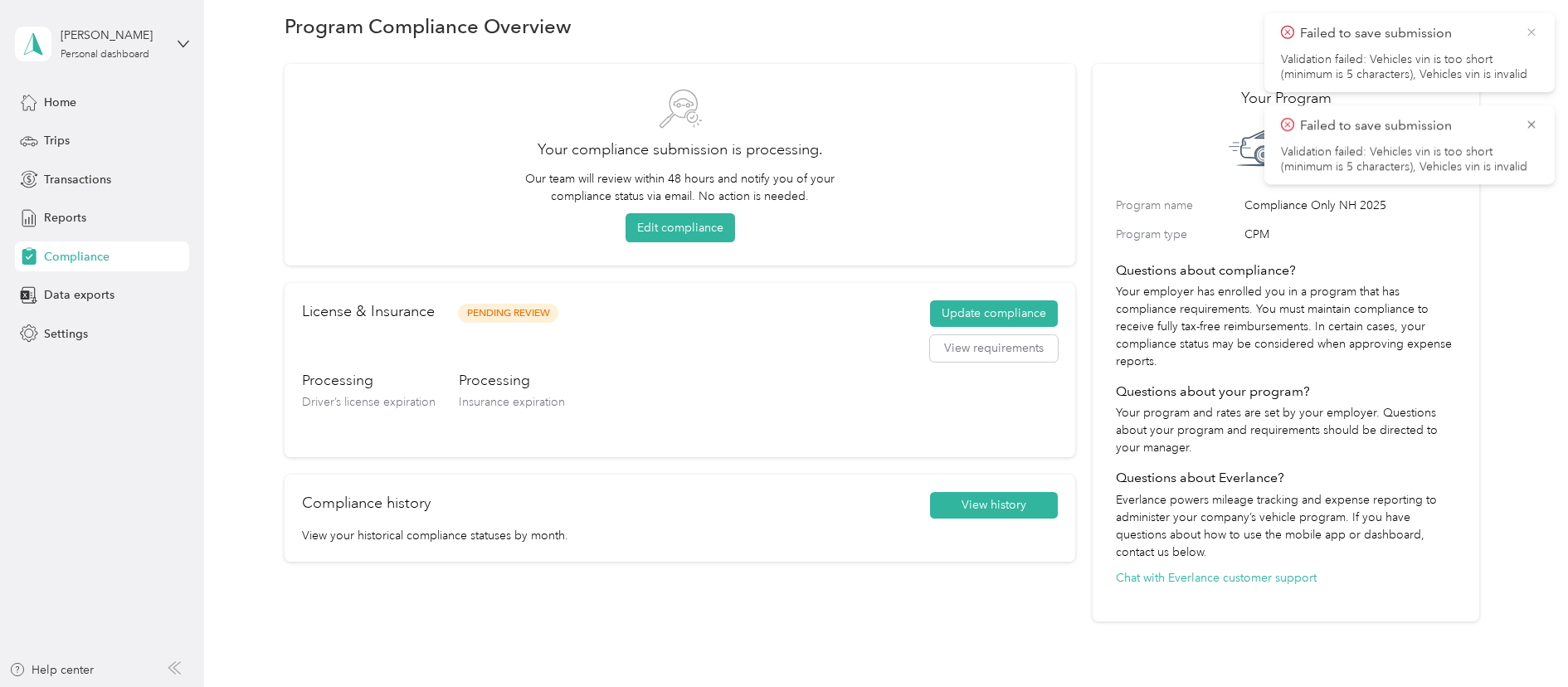
click at [1533, 27] on icon at bounding box center [1531, 32] width 13 height 15
click at [1530, 25] on icon at bounding box center [1531, 32] width 13 height 15
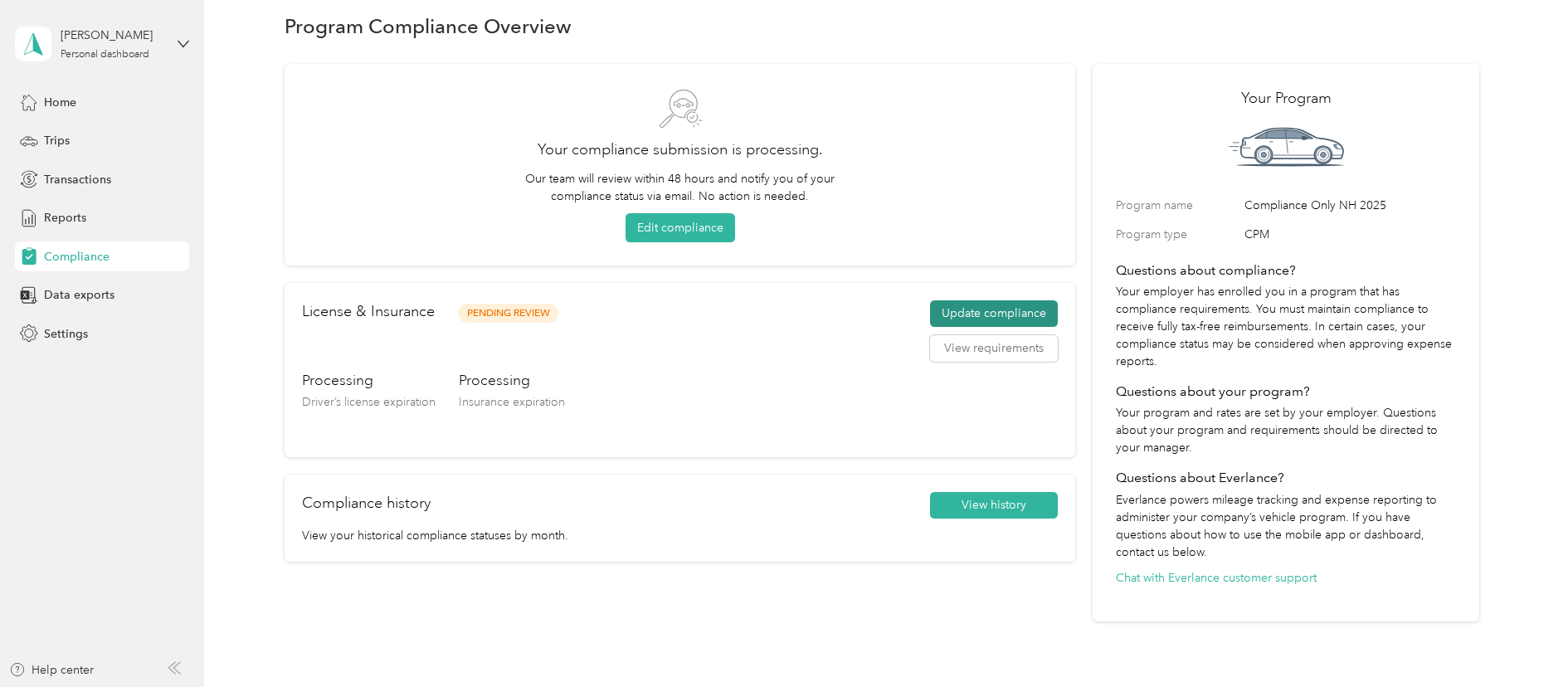
click at [948, 304] on button "Update compliance" at bounding box center [994, 314] width 128 height 27
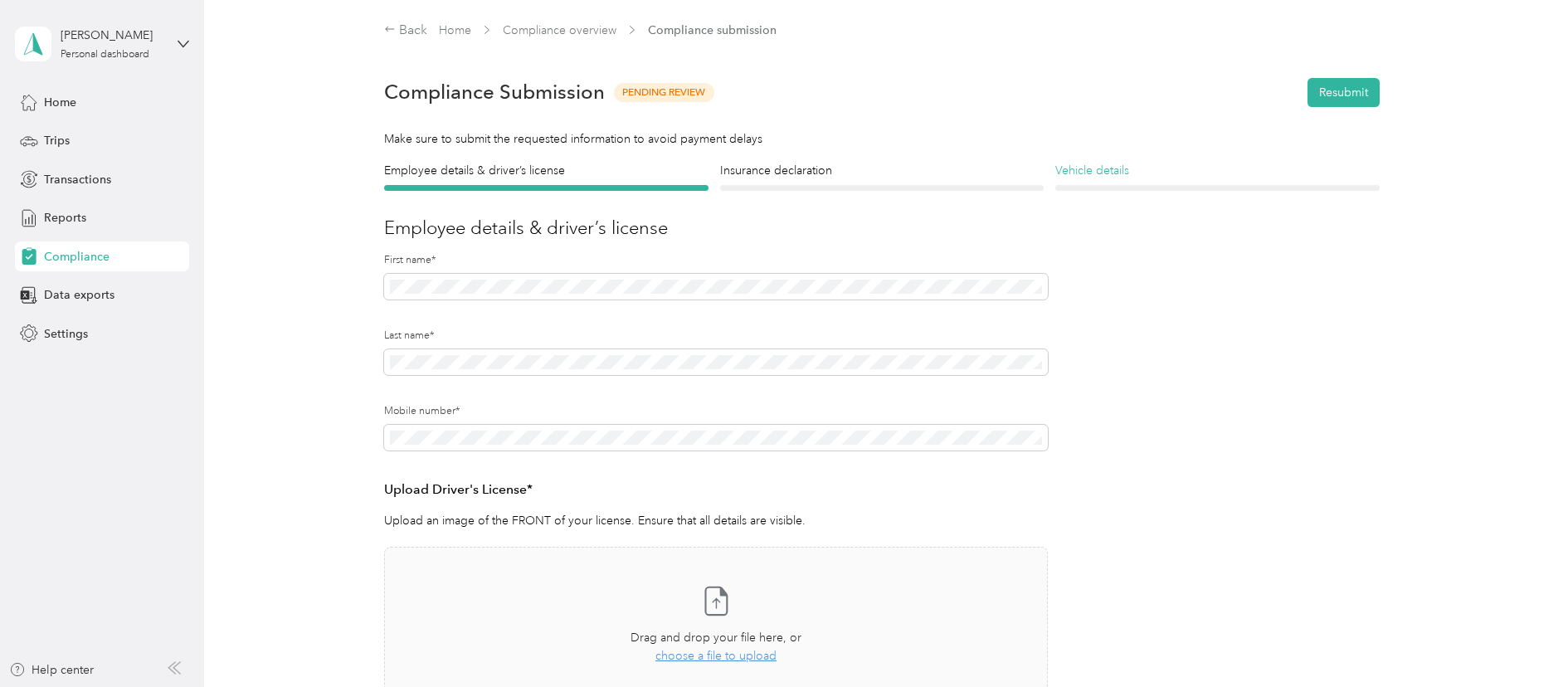
click at [1100, 166] on h4 "Vehicle details" at bounding box center [1217, 170] width 324 height 17
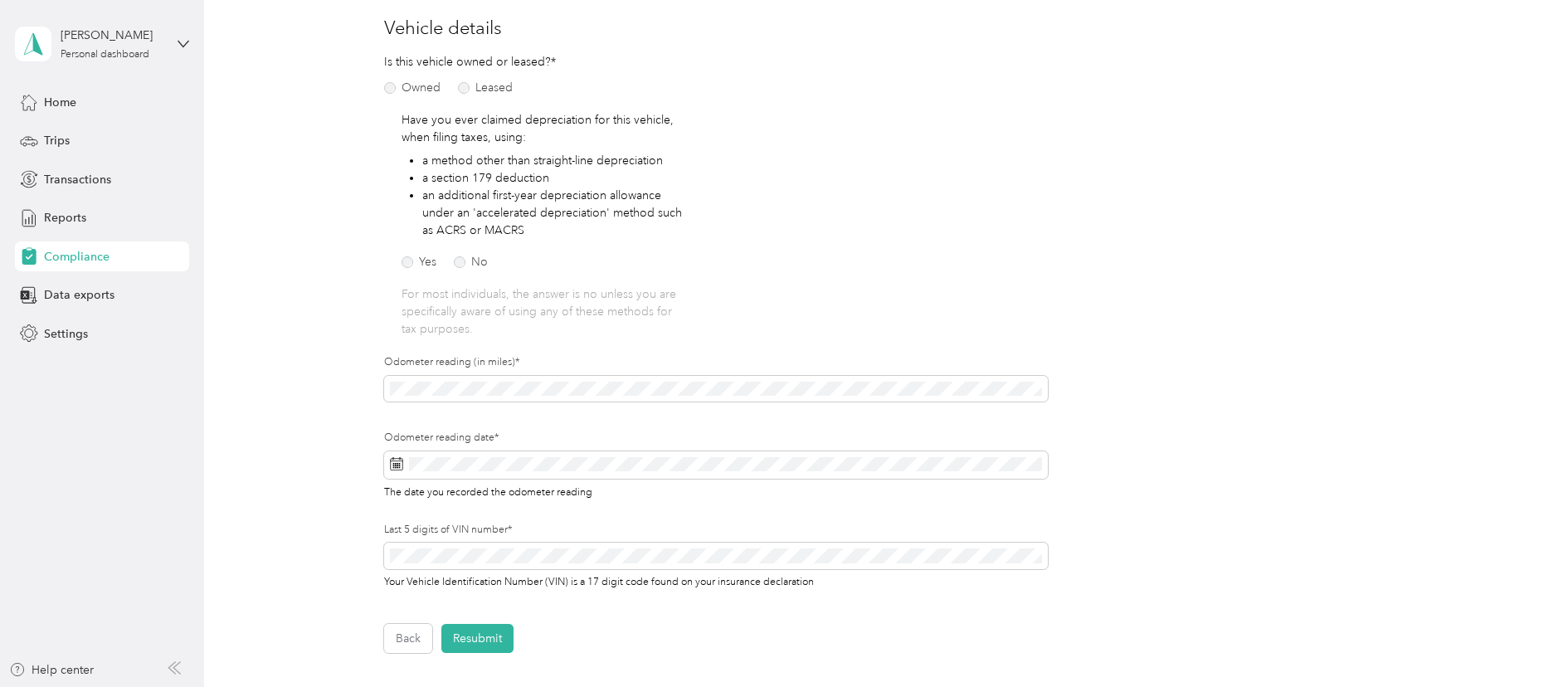
scroll to position [408, 0]
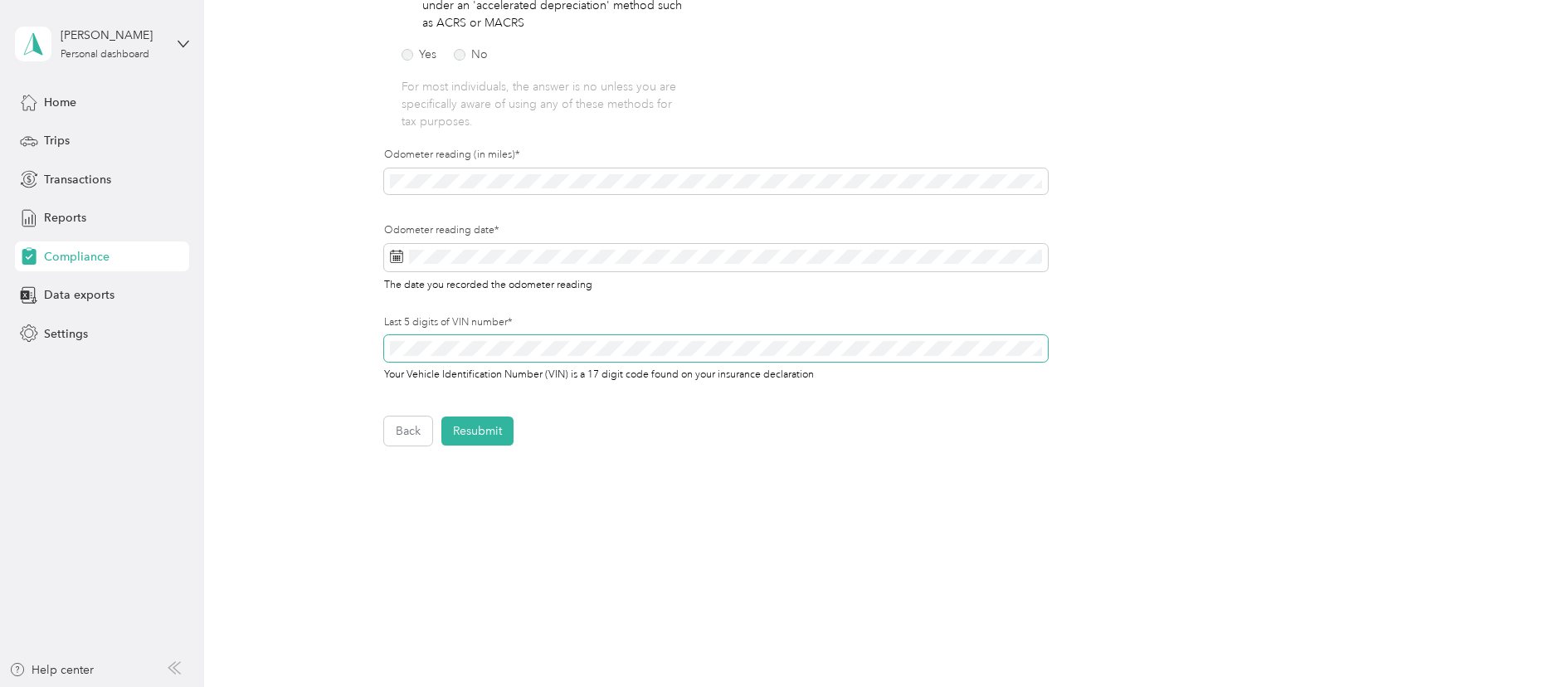
click at [405, 367] on div "Your Vehicle Identification Number (VIN) is a 17 digit code found on your insur…" at bounding box center [716, 358] width 664 height 47
click at [403, 434] on button "Back" at bounding box center [408, 431] width 48 height 29
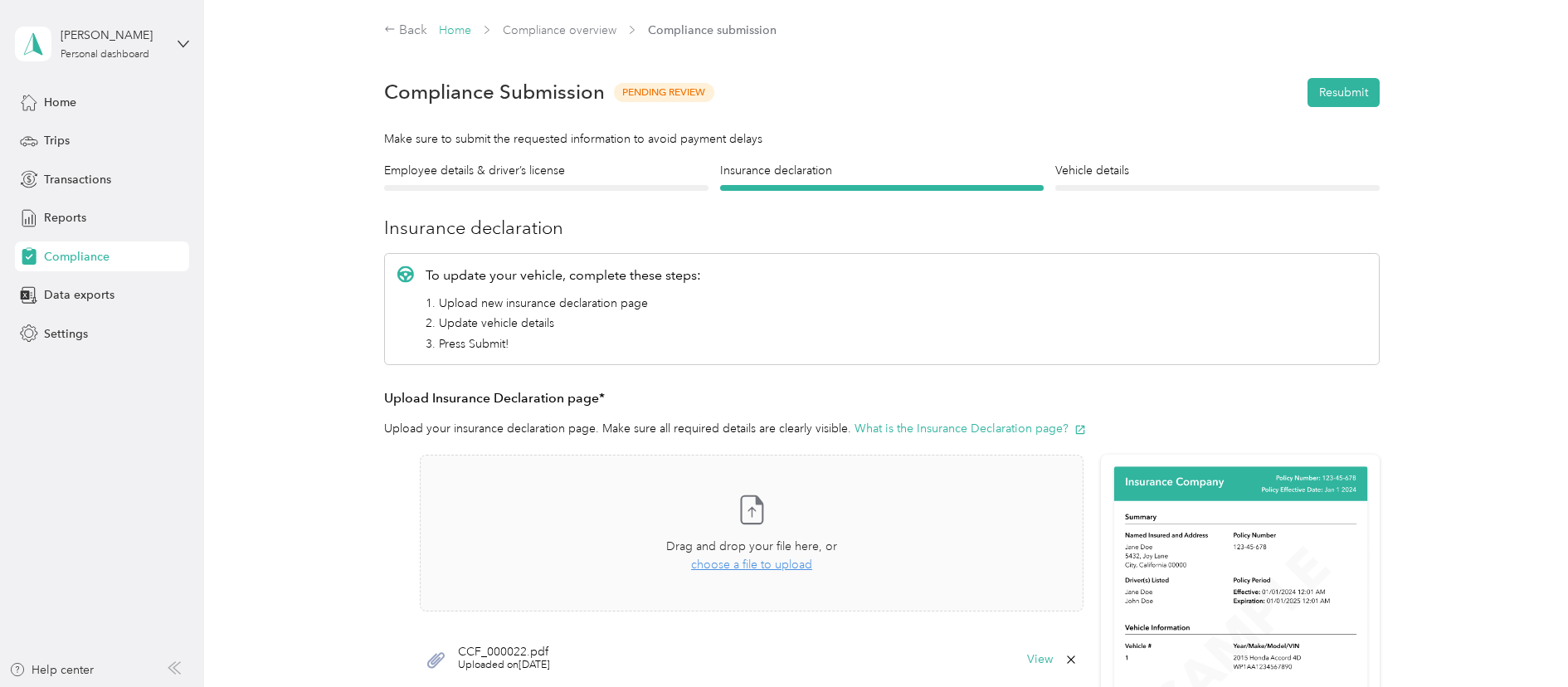
click at [443, 26] on link "Home" at bounding box center [455, 30] width 32 height 14
